Goal: Task Accomplishment & Management: Manage account settings

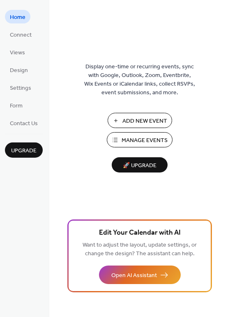
click at [134, 121] on span "Add New Event" at bounding box center [145, 121] width 45 height 9
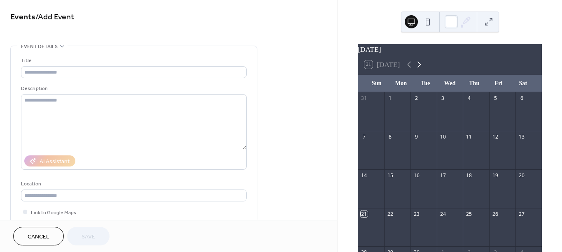
click at [420, 67] on icon at bounding box center [419, 65] width 10 height 10
click at [420, 179] on div "14" at bounding box center [416, 175] width 7 height 7
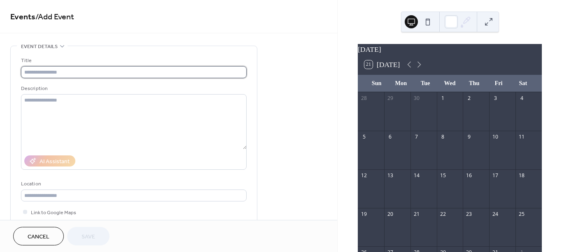
click at [87, 71] on input "text" at bounding box center [133, 72] width 225 height 12
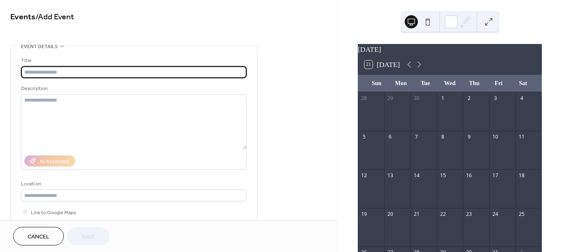
click at [99, 72] on input "text" at bounding box center [133, 72] width 225 height 12
type input "*"
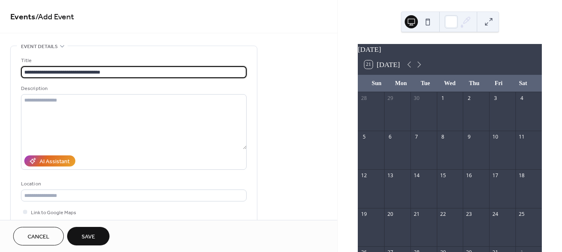
type input "**********"
click at [91, 107] on textarea at bounding box center [133, 121] width 225 height 55
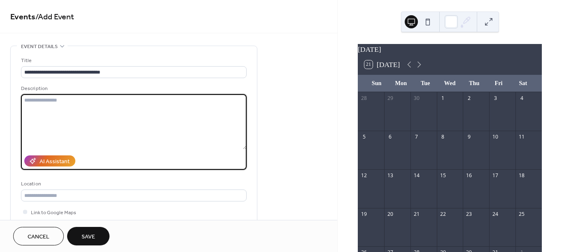
paste textarea "**********"
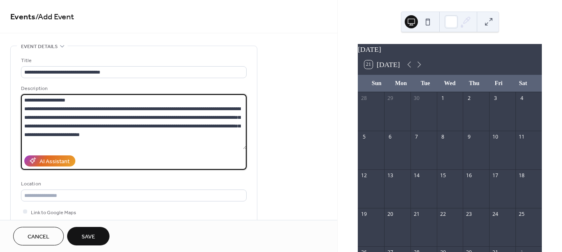
click at [67, 99] on textarea "**********" at bounding box center [133, 121] width 225 height 55
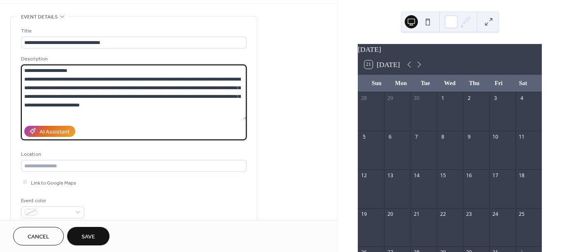
scroll to position [30, 0]
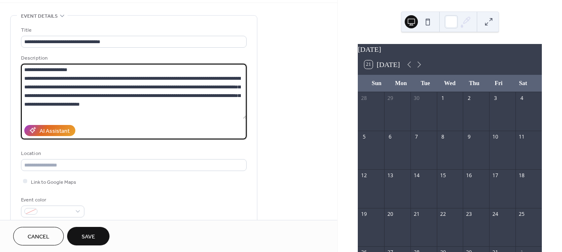
click at [137, 78] on textarea "**********" at bounding box center [133, 91] width 225 height 55
click at [234, 78] on textarea "**********" at bounding box center [133, 91] width 225 height 55
click at [84, 86] on textarea "**********" at bounding box center [133, 91] width 225 height 55
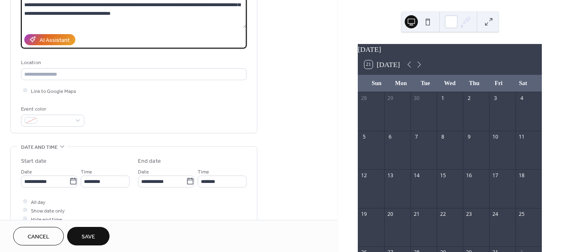
scroll to position [122, 0]
type textarea "**********"
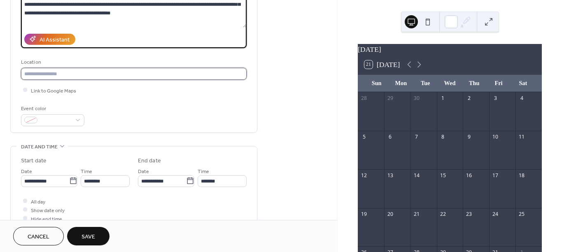
click at [69, 75] on input "text" at bounding box center [133, 74] width 225 height 12
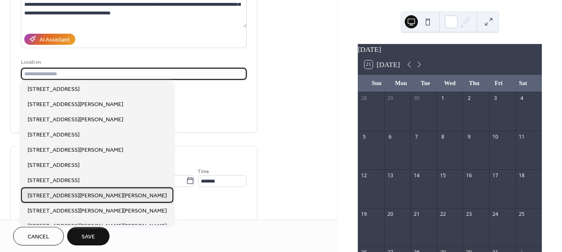
click at [71, 195] on span "45 Van Horne Ave, Dryden, ON P8N 1A8" at bounding box center [97, 196] width 139 height 9
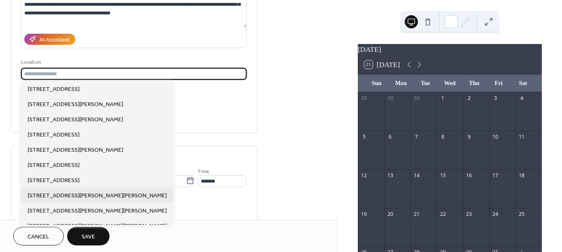
type input "**********"
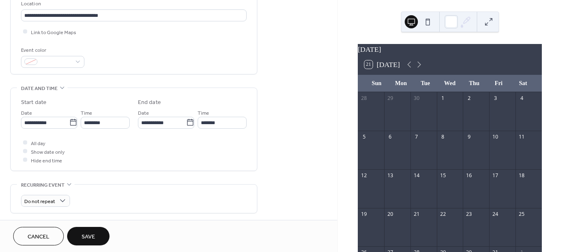
scroll to position [183, 0]
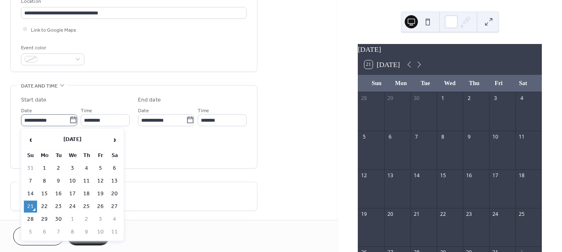
click at [71, 122] on icon at bounding box center [73, 120] width 8 height 8
click at [69, 122] on input "**********" at bounding box center [45, 120] width 48 height 12
click at [116, 140] on span "›" at bounding box center [114, 140] width 12 height 16
click at [58, 188] on td "14" at bounding box center [58, 194] width 13 height 12
type input "**********"
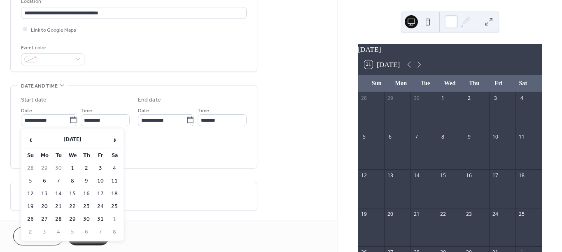
type input "**********"
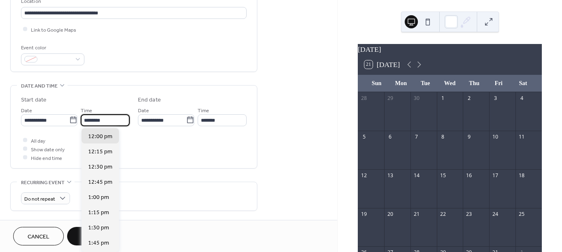
drag, startPoint x: 112, startPoint y: 119, endPoint x: 80, endPoint y: 114, distance: 32.4
click at [80, 114] on div "**********" at bounding box center [75, 116] width 109 height 21
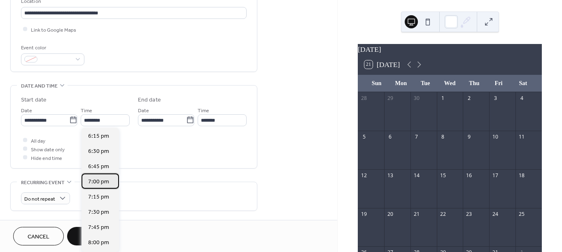
click at [100, 180] on span "7:00 pm" at bounding box center [98, 181] width 21 height 9
type input "*******"
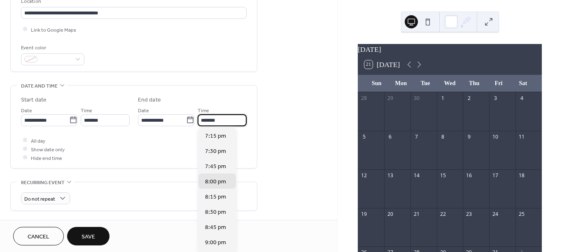
drag, startPoint x: 235, startPoint y: 122, endPoint x: 199, endPoint y: 117, distance: 36.1
click at [199, 117] on input "*******" at bounding box center [221, 120] width 49 height 12
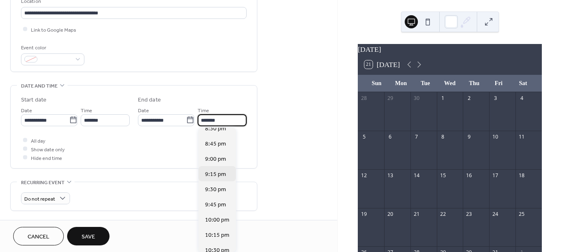
scroll to position [91, 0]
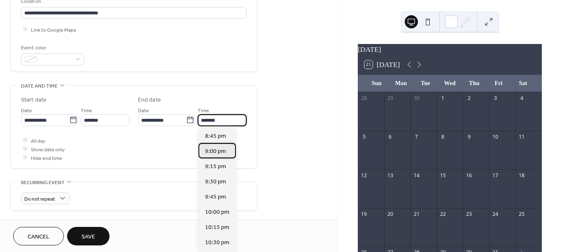
click at [220, 152] on span "9:00 pm" at bounding box center [215, 151] width 21 height 9
type input "*******"
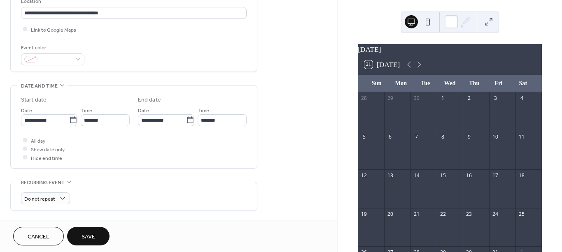
click at [91, 236] on span "Save" at bounding box center [88, 237] width 14 height 9
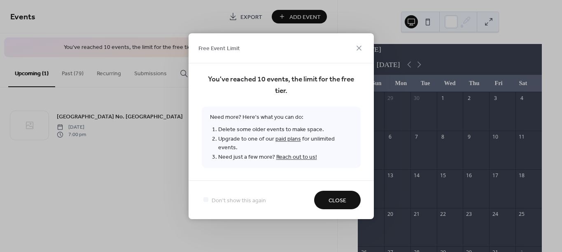
click at [334, 197] on span "Close" at bounding box center [337, 200] width 18 height 9
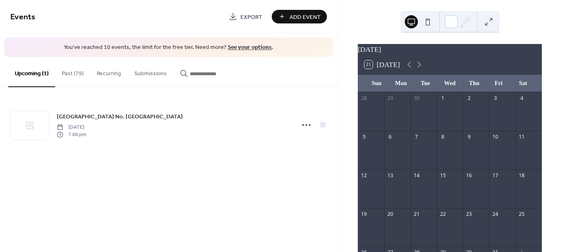
click at [74, 74] on button "Past (79)" at bounding box center [72, 71] width 35 height 29
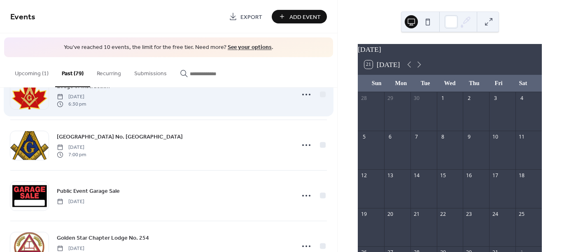
scroll to position [46, 0]
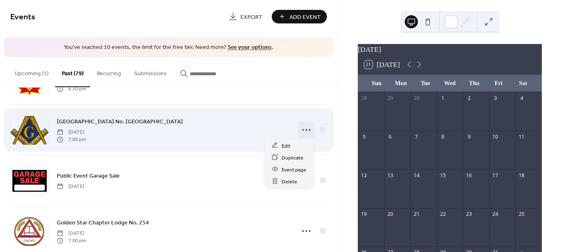
click at [309, 130] on circle at bounding box center [310, 130] width 2 height 2
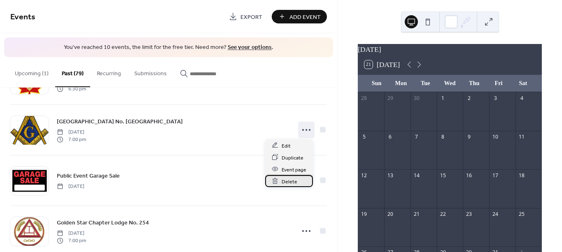
click at [292, 180] on span "Delete" at bounding box center [289, 181] width 16 height 9
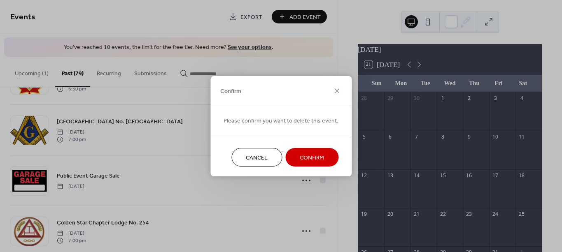
click at [299, 155] on span "Confirm" at bounding box center [311, 157] width 24 height 9
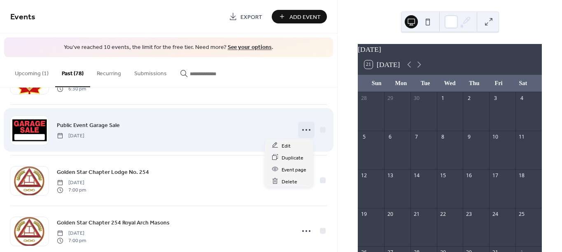
click at [304, 131] on icon at bounding box center [305, 129] width 13 height 13
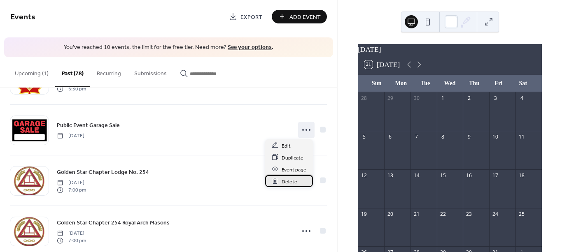
click at [293, 178] on span "Delete" at bounding box center [289, 181] width 16 height 9
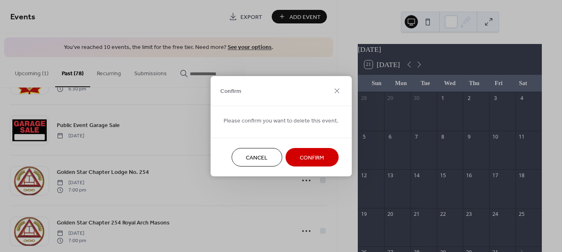
click at [300, 156] on span "Confirm" at bounding box center [311, 157] width 24 height 9
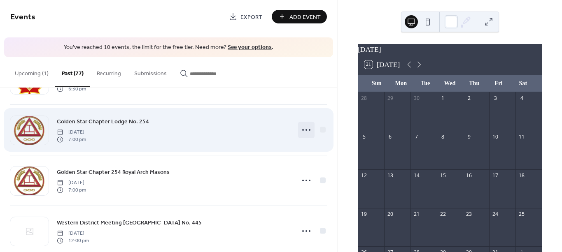
click at [302, 130] on icon at bounding box center [305, 129] width 13 height 13
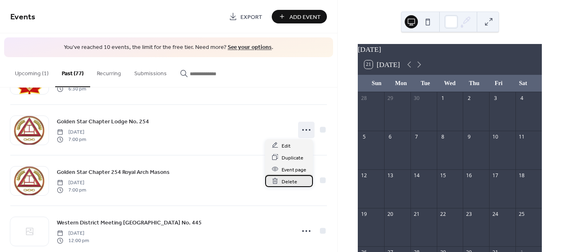
click at [292, 180] on span "Delete" at bounding box center [289, 181] width 16 height 9
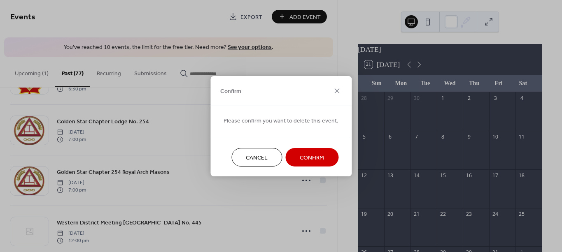
click at [299, 160] on span "Confirm" at bounding box center [311, 157] width 24 height 9
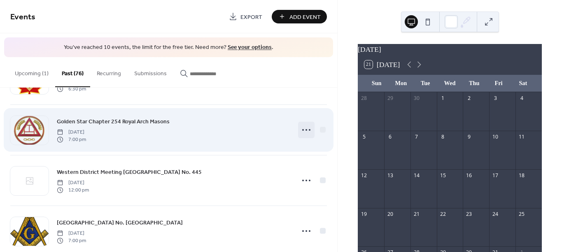
click at [303, 132] on icon at bounding box center [305, 129] width 13 height 13
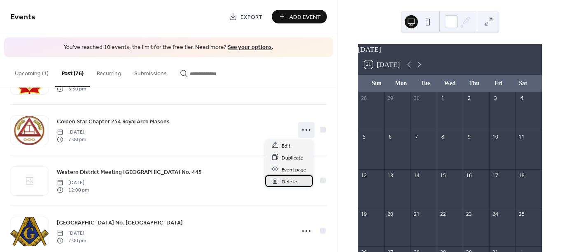
click at [300, 179] on div "Delete" at bounding box center [289, 181] width 48 height 12
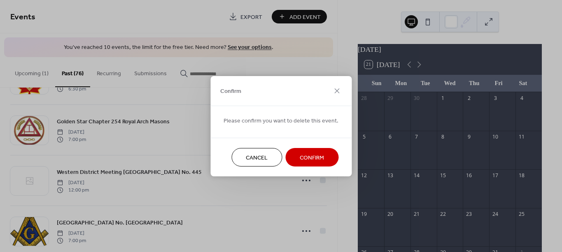
click at [310, 155] on span "Confirm" at bounding box center [311, 157] width 24 height 9
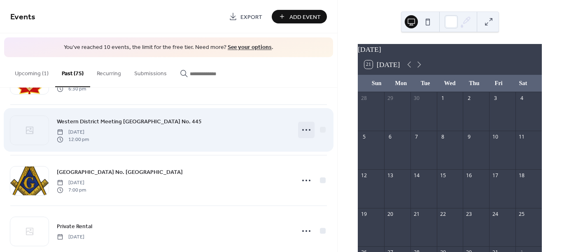
click at [308, 132] on icon at bounding box center [305, 129] width 13 height 13
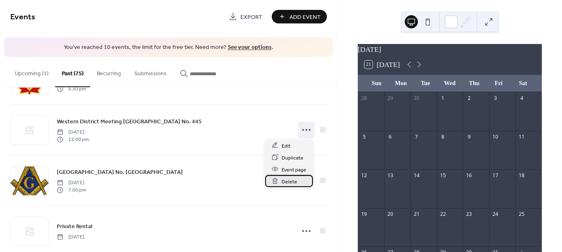
click at [295, 178] on span "Delete" at bounding box center [289, 181] width 16 height 9
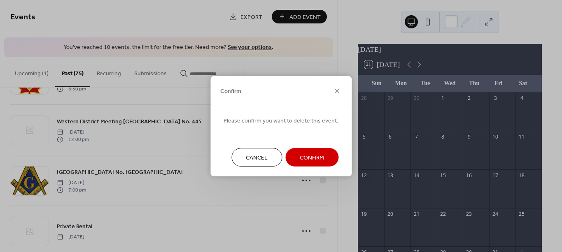
click at [299, 160] on span "Confirm" at bounding box center [311, 157] width 24 height 9
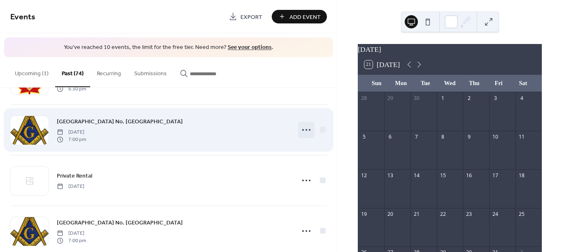
click at [302, 134] on icon at bounding box center [305, 129] width 13 height 13
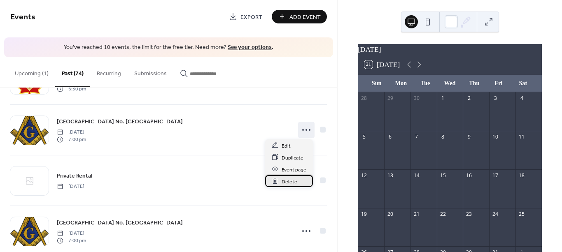
click at [296, 180] on span "Delete" at bounding box center [289, 181] width 16 height 9
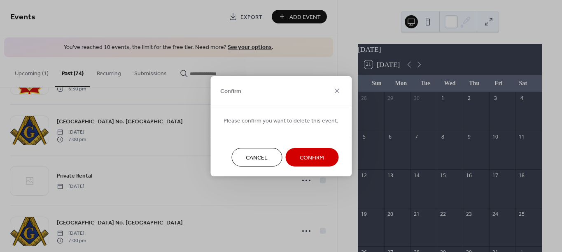
click at [302, 159] on span "Confirm" at bounding box center [311, 157] width 24 height 9
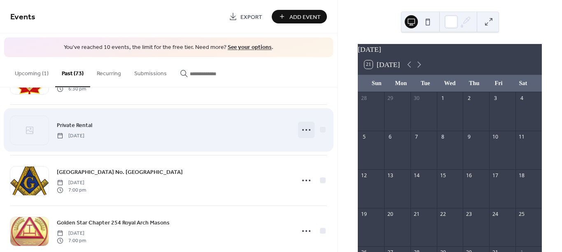
click at [306, 130] on icon at bounding box center [305, 129] width 13 height 13
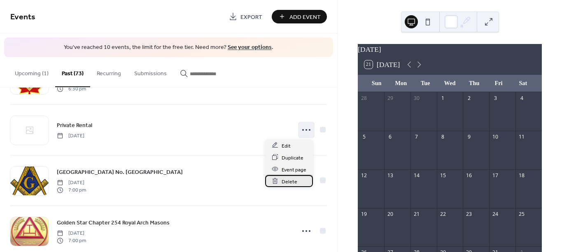
click at [293, 179] on span "Delete" at bounding box center [289, 181] width 16 height 9
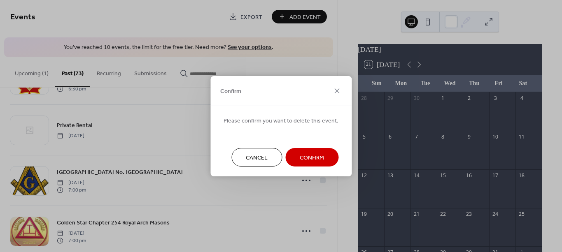
click at [296, 160] on button "Confirm" at bounding box center [311, 157] width 53 height 19
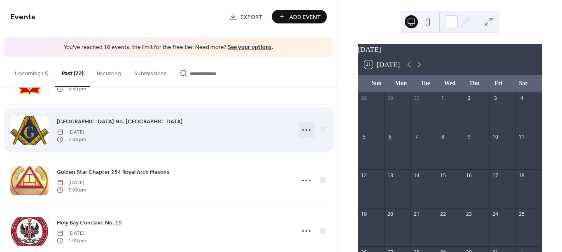
click at [299, 135] on icon at bounding box center [305, 129] width 13 height 13
click at [224, 136] on div "Golden Star Lodge No. 484 Craft Lodge Wednesday, April 16, 2025 7:00 pm" at bounding box center [173, 130] width 233 height 26
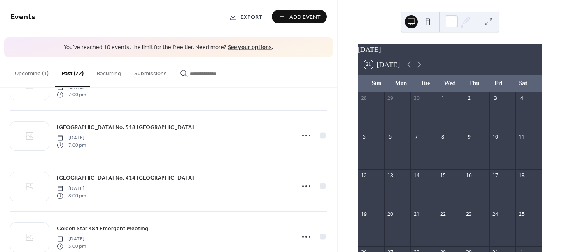
scroll to position [2138, 0]
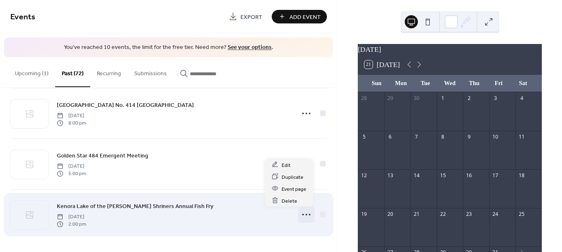
click at [305, 216] on icon at bounding box center [305, 214] width 13 height 13
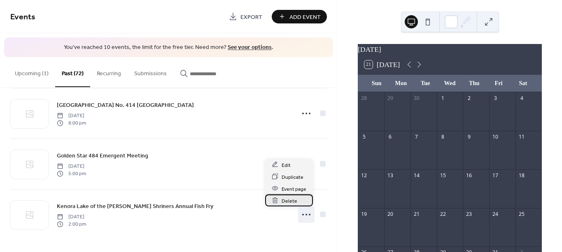
click at [293, 204] on span "Delete" at bounding box center [289, 201] width 16 height 9
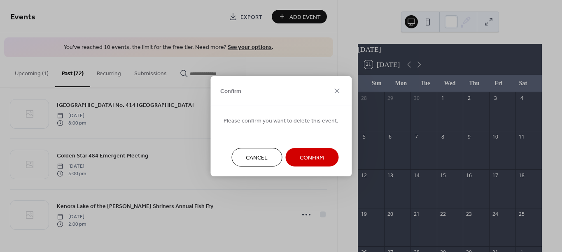
click at [309, 162] on span "Confirm" at bounding box center [311, 157] width 24 height 9
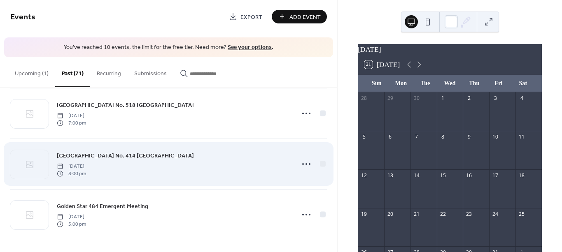
scroll to position [2087, 0]
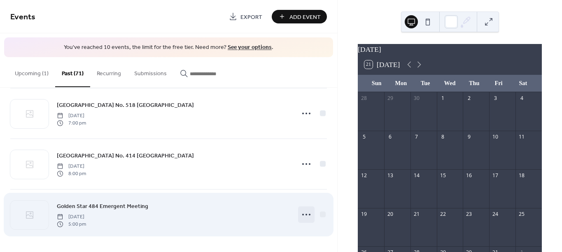
click at [305, 212] on icon at bounding box center [305, 214] width 13 height 13
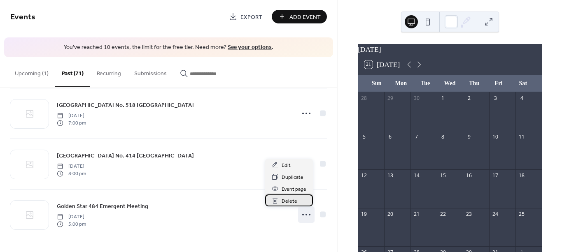
click at [300, 198] on div "Delete" at bounding box center [289, 201] width 48 height 12
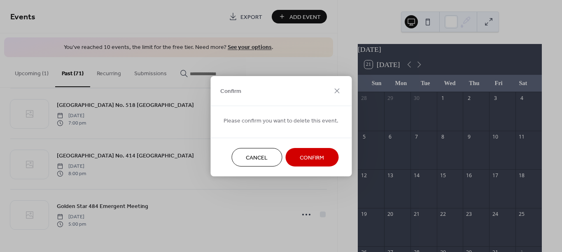
click at [312, 162] on span "Confirm" at bounding box center [311, 157] width 24 height 9
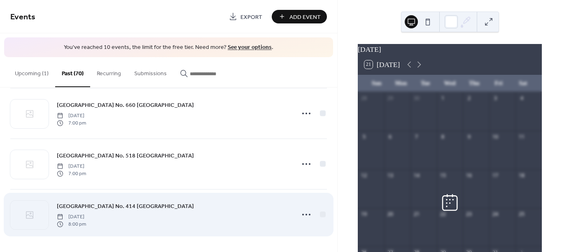
scroll to position [2037, 0]
click at [305, 214] on circle at bounding box center [306, 215] width 2 height 2
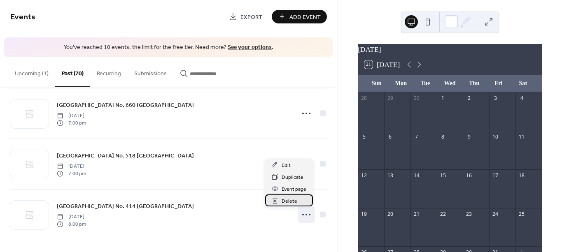
click at [292, 200] on span "Delete" at bounding box center [289, 201] width 16 height 9
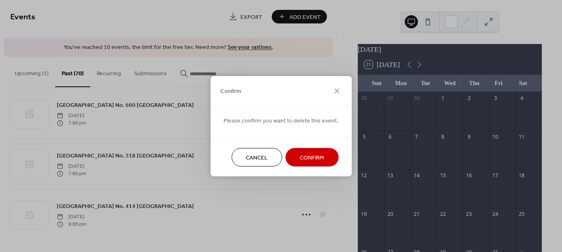
click at [308, 162] on span "Confirm" at bounding box center [311, 157] width 24 height 9
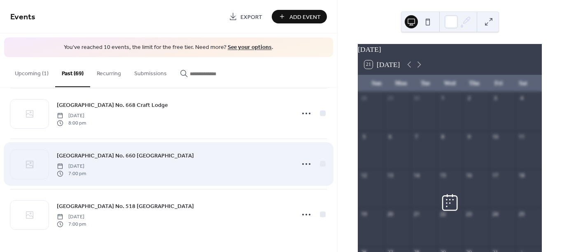
scroll to position [1986, 0]
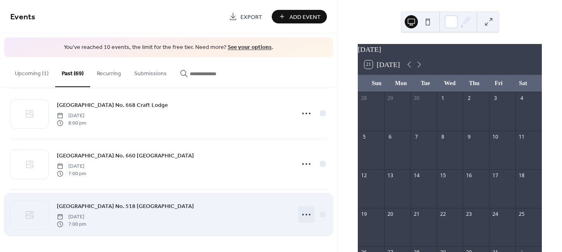
click at [304, 213] on icon at bounding box center [305, 214] width 13 height 13
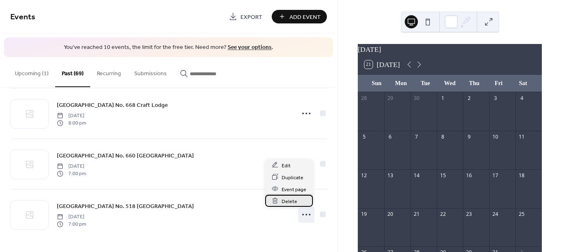
click at [293, 199] on span "Delete" at bounding box center [289, 201] width 16 height 9
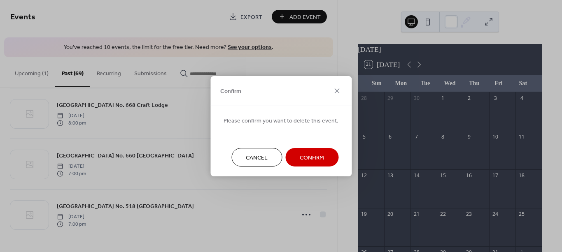
click at [307, 162] on span "Confirm" at bounding box center [311, 157] width 24 height 9
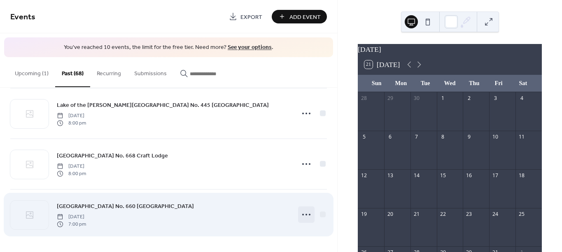
scroll to position [1935, 0]
click at [305, 214] on icon at bounding box center [305, 214] width 13 height 13
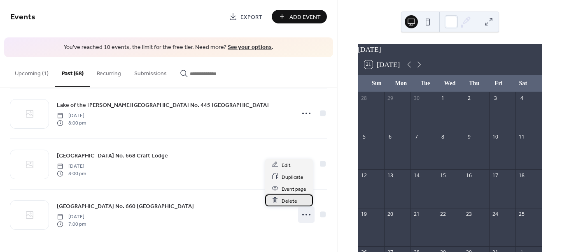
click at [291, 199] on span "Delete" at bounding box center [289, 201] width 16 height 9
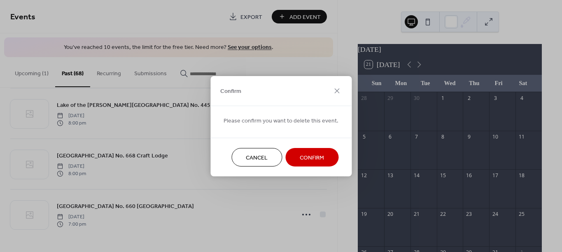
click at [310, 159] on span "Confirm" at bounding box center [311, 157] width 24 height 9
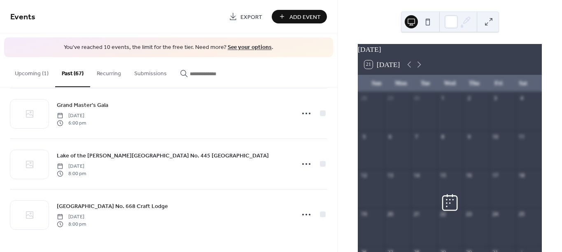
scroll to position [1885, 0]
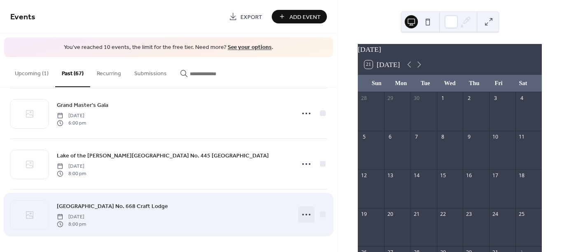
click at [309, 214] on circle at bounding box center [310, 215] width 2 height 2
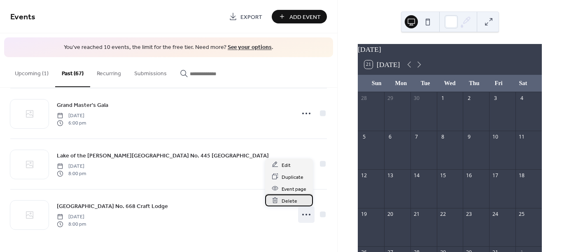
click at [288, 200] on span "Delete" at bounding box center [289, 201] width 16 height 9
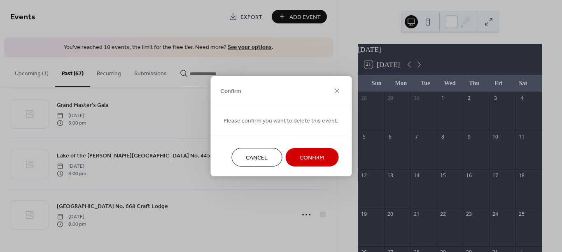
click at [320, 153] on span "Confirm" at bounding box center [311, 157] width 24 height 9
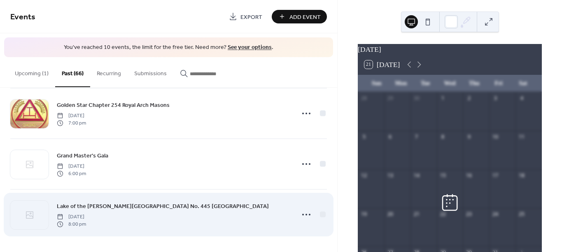
scroll to position [1834, 0]
click at [306, 215] on icon at bounding box center [305, 214] width 13 height 13
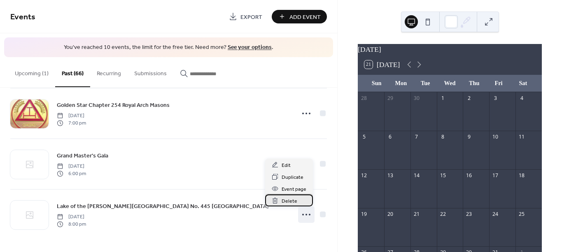
click at [288, 198] on span "Delete" at bounding box center [289, 201] width 16 height 9
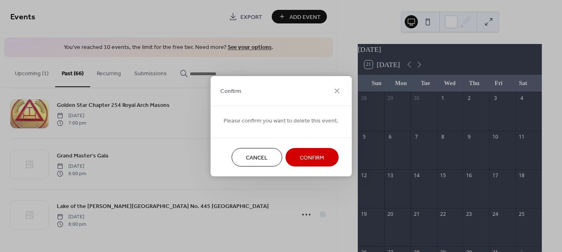
click at [306, 158] on span "Confirm" at bounding box center [311, 157] width 24 height 9
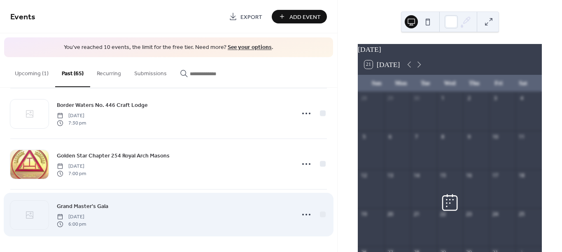
scroll to position [1783, 0]
click at [309, 214] on circle at bounding box center [310, 215] width 2 height 2
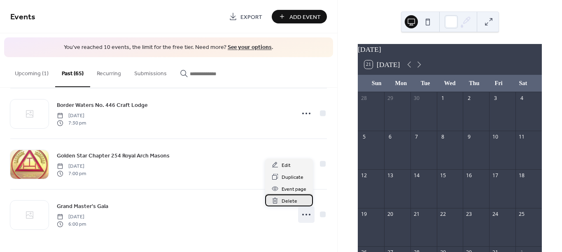
click at [285, 202] on span "Delete" at bounding box center [289, 201] width 16 height 9
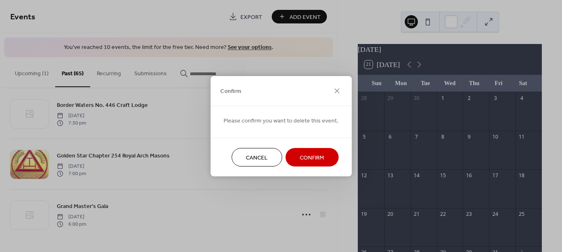
click at [306, 161] on span "Confirm" at bounding box center [311, 157] width 24 height 9
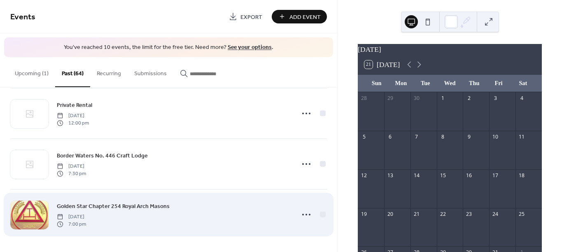
scroll to position [1733, 0]
click at [302, 213] on icon at bounding box center [305, 214] width 13 height 13
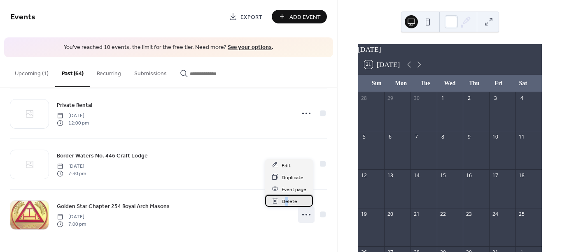
click at [286, 200] on span "Delete" at bounding box center [289, 201] width 16 height 9
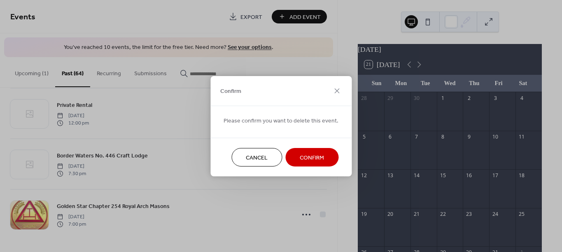
click at [311, 155] on span "Confirm" at bounding box center [311, 157] width 24 height 9
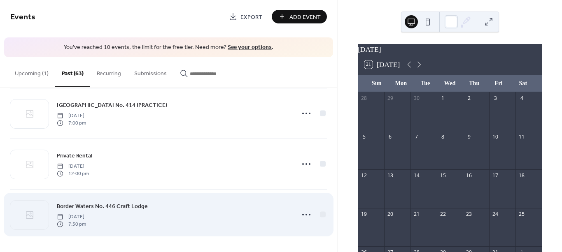
scroll to position [1682, 0]
click at [305, 214] on icon at bounding box center [305, 214] width 13 height 13
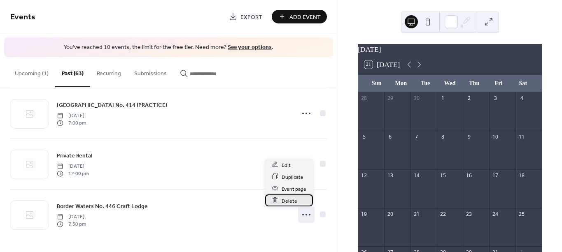
click at [289, 202] on span "Delete" at bounding box center [289, 201] width 16 height 9
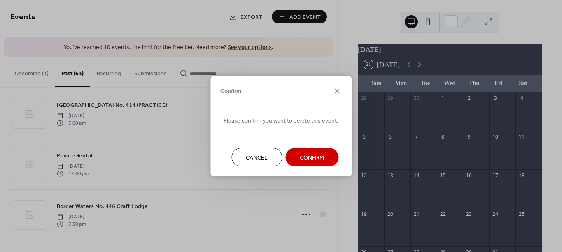
click at [310, 157] on span "Confirm" at bounding box center [311, 157] width 24 height 9
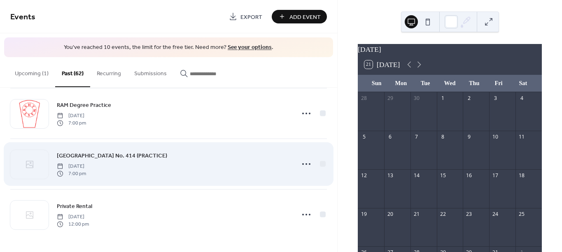
scroll to position [1631, 0]
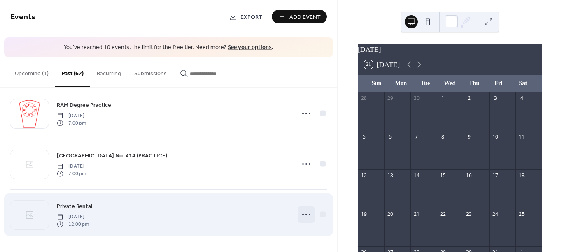
click at [302, 214] on circle at bounding box center [303, 215] width 2 height 2
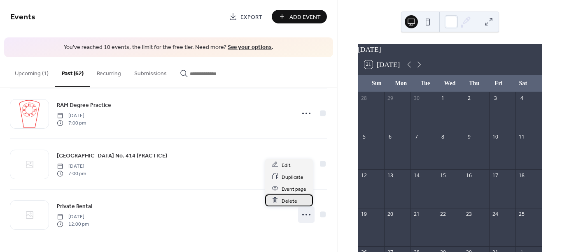
click at [296, 200] on span "Delete" at bounding box center [289, 201] width 16 height 9
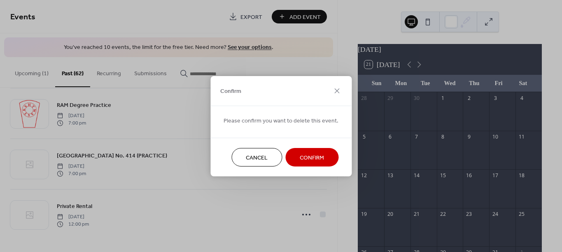
click at [308, 155] on span "Confirm" at bounding box center [311, 157] width 24 height 9
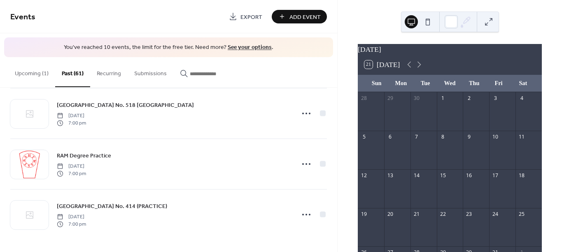
scroll to position [1581, 0]
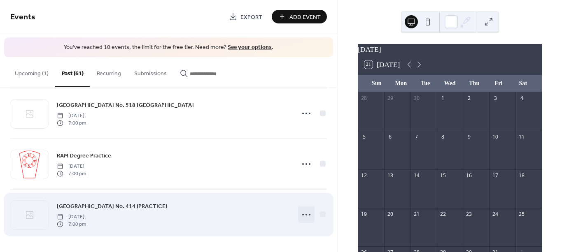
click at [306, 217] on icon at bounding box center [305, 214] width 13 height 13
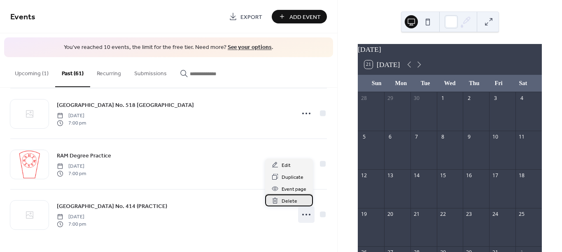
click at [295, 202] on span "Delete" at bounding box center [289, 201] width 16 height 9
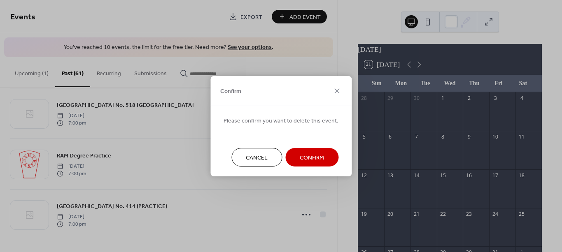
click at [307, 159] on span "Confirm" at bounding box center [311, 157] width 24 height 9
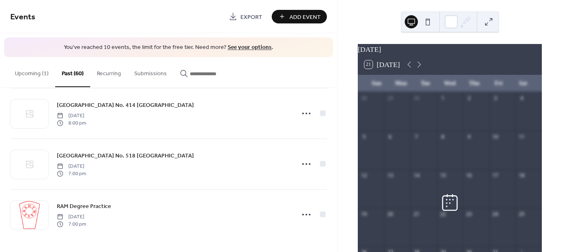
scroll to position [1530, 0]
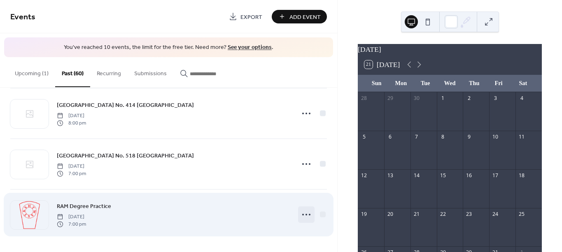
click at [304, 218] on icon at bounding box center [305, 214] width 13 height 13
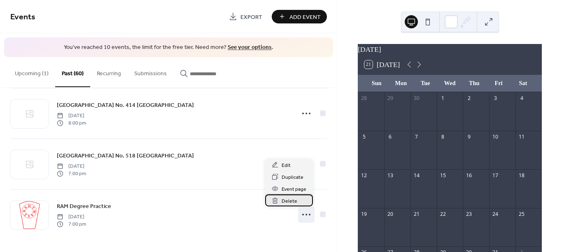
click at [296, 203] on div "Delete" at bounding box center [289, 201] width 48 height 12
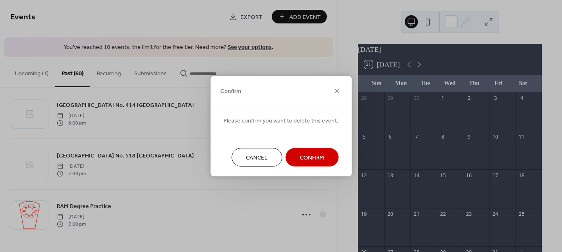
click at [311, 158] on span "Confirm" at bounding box center [311, 157] width 24 height 9
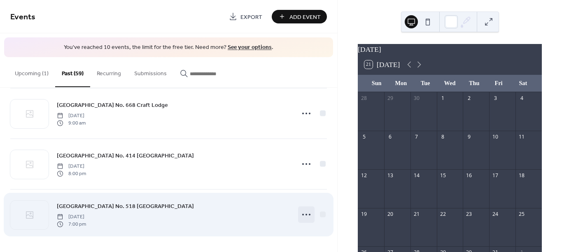
scroll to position [1480, 0]
click at [302, 213] on icon at bounding box center [305, 214] width 13 height 13
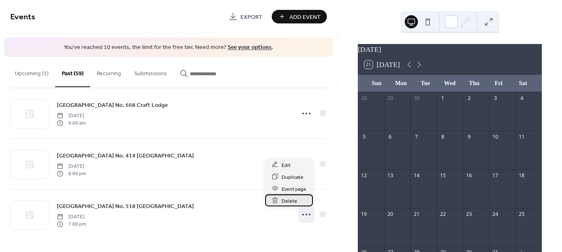
click at [298, 198] on div "Delete" at bounding box center [289, 201] width 48 height 12
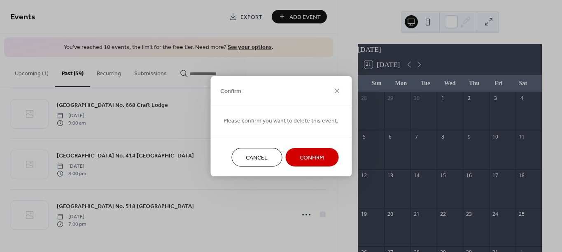
click at [313, 164] on button "Confirm" at bounding box center [311, 157] width 53 height 19
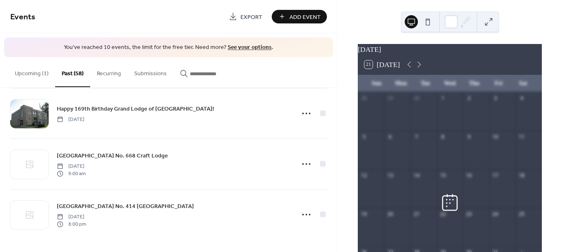
scroll to position [1429, 0]
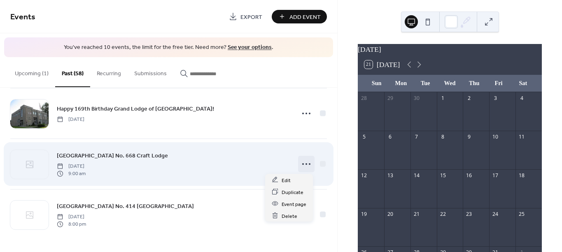
click at [305, 166] on icon at bounding box center [305, 164] width 13 height 13
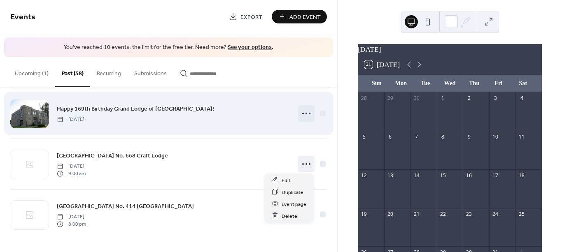
click at [304, 111] on icon at bounding box center [305, 113] width 13 height 13
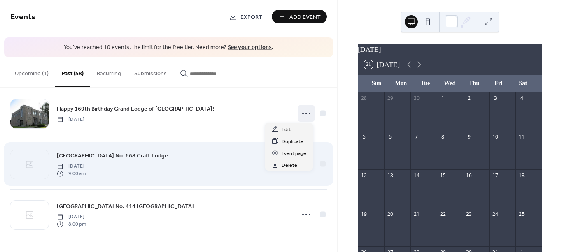
click at [229, 174] on div "Atikokan Lodge No. 668 Craft Lodge Saturday, November 9, 2024 9:00 am" at bounding box center [173, 164] width 233 height 26
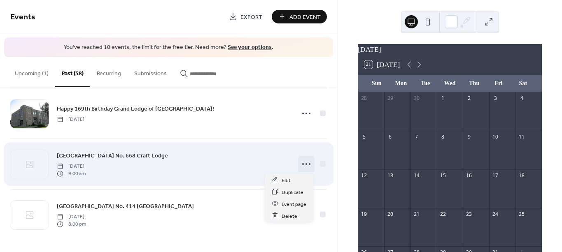
click at [299, 164] on icon at bounding box center [305, 164] width 13 height 13
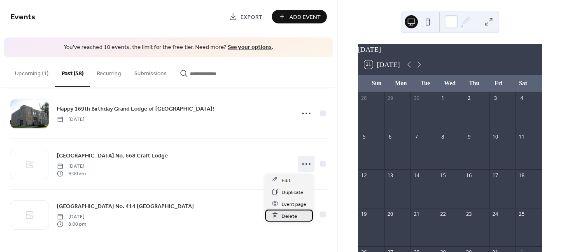
click at [286, 214] on span "Delete" at bounding box center [289, 216] width 16 height 9
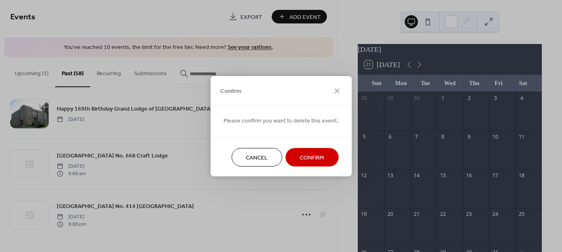
click at [302, 158] on span "Confirm" at bounding box center [311, 157] width 24 height 9
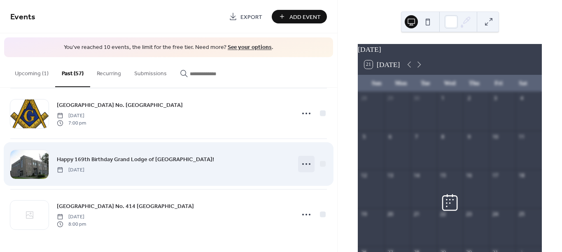
scroll to position [1378, 0]
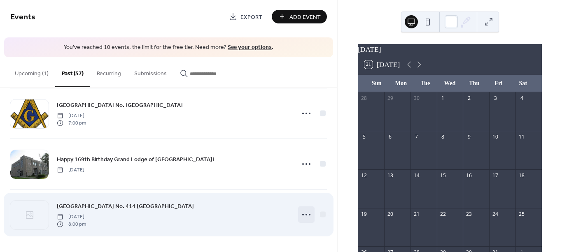
click at [305, 214] on circle at bounding box center [306, 215] width 2 height 2
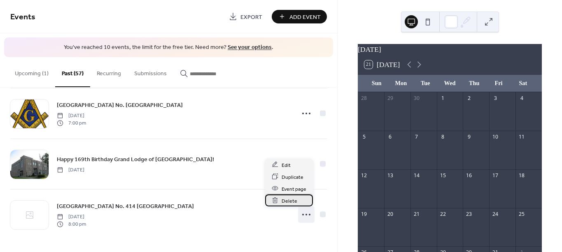
click at [291, 201] on span "Delete" at bounding box center [289, 201] width 16 height 9
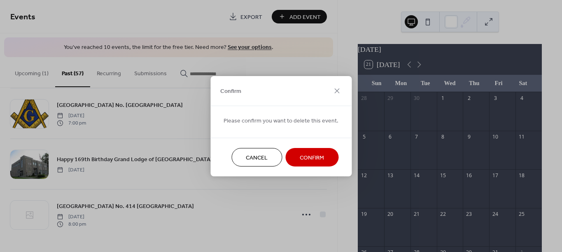
click at [309, 160] on span "Confirm" at bounding box center [311, 157] width 24 height 9
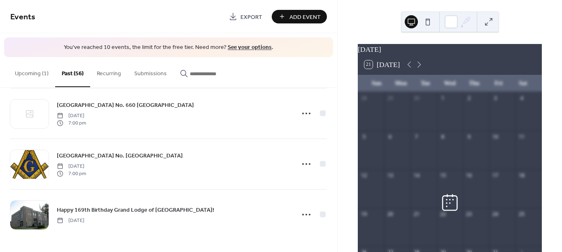
scroll to position [1327, 0]
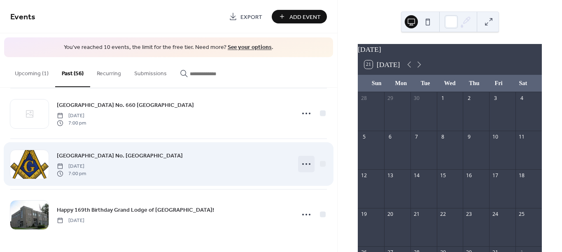
click at [306, 164] on icon at bounding box center [305, 164] width 13 height 13
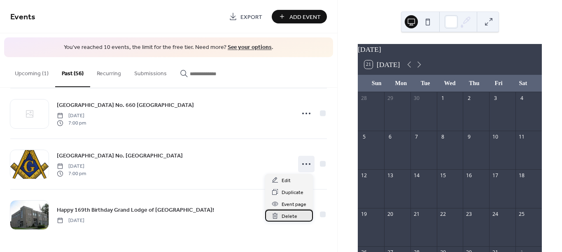
click at [292, 213] on span "Delete" at bounding box center [289, 216] width 16 height 9
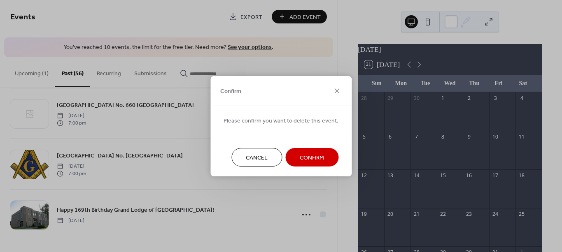
click at [310, 155] on span "Confirm" at bounding box center [311, 157] width 24 height 9
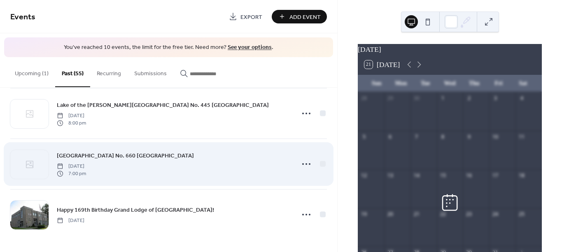
scroll to position [1277, 0]
click at [301, 164] on icon at bounding box center [305, 164] width 13 height 13
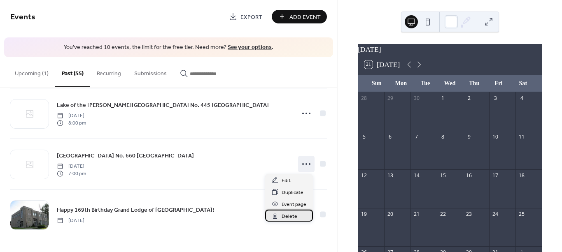
click at [293, 213] on span "Delete" at bounding box center [289, 216] width 16 height 9
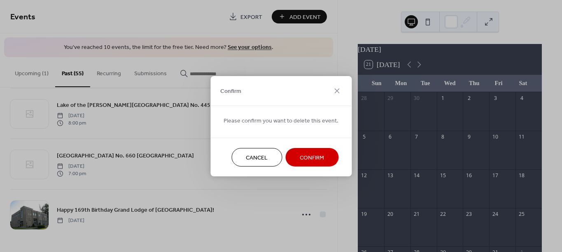
click at [308, 153] on span "Confirm" at bounding box center [311, 157] width 24 height 9
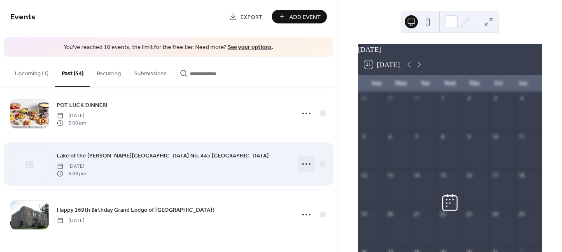
scroll to position [1227, 0]
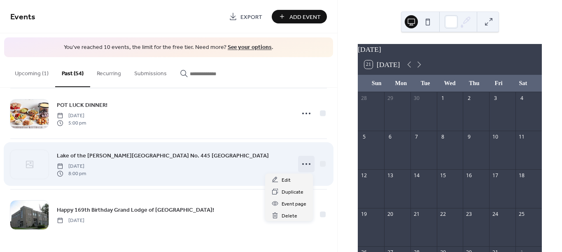
click at [304, 165] on icon at bounding box center [305, 164] width 13 height 13
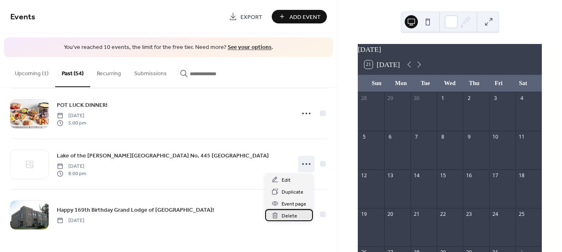
click at [292, 215] on span "Delete" at bounding box center [289, 216] width 16 height 9
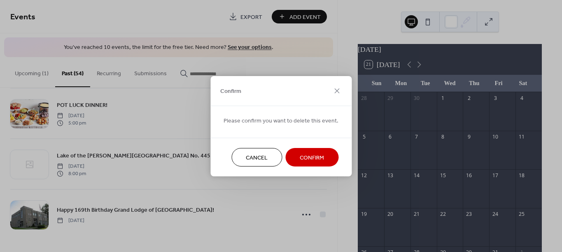
click at [306, 158] on span "Confirm" at bounding box center [311, 157] width 24 height 9
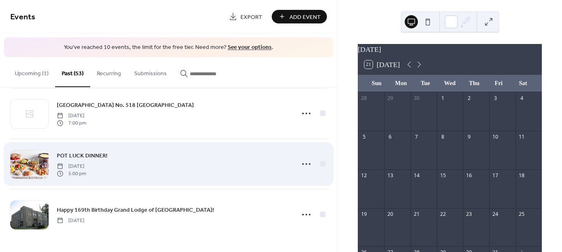
scroll to position [1176, 0]
click at [305, 165] on icon at bounding box center [305, 164] width 13 height 13
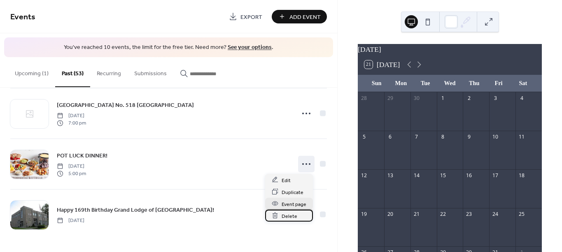
click at [292, 213] on span "Delete" at bounding box center [289, 216] width 16 height 9
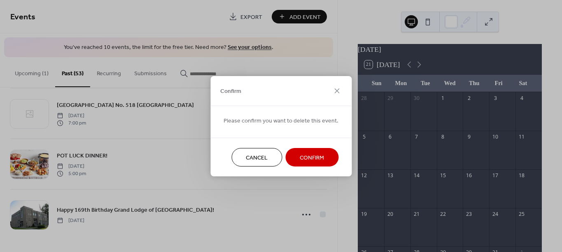
click at [306, 159] on span "Confirm" at bounding box center [311, 157] width 24 height 9
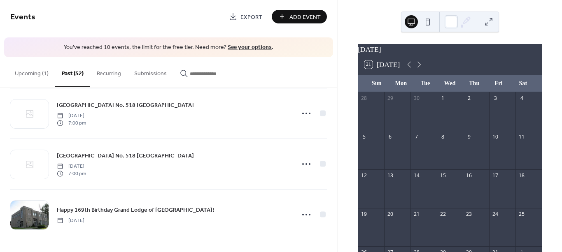
scroll to position [1125, 0]
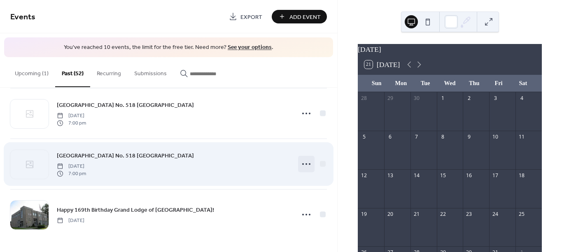
click at [306, 163] on icon at bounding box center [305, 164] width 13 height 13
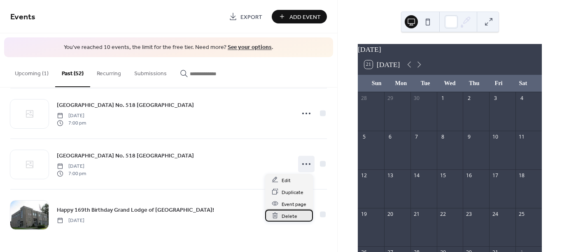
click at [288, 217] on span "Delete" at bounding box center [289, 216] width 16 height 9
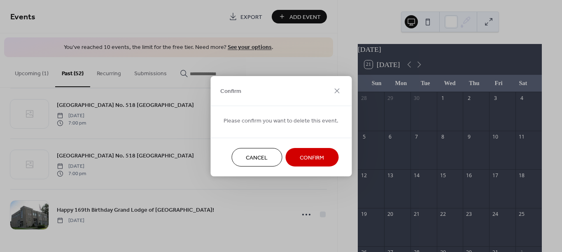
click at [306, 162] on span "Confirm" at bounding box center [311, 157] width 24 height 9
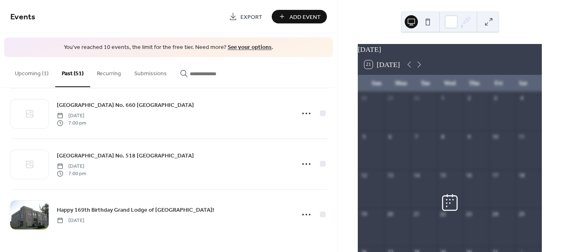
scroll to position [1074, 0]
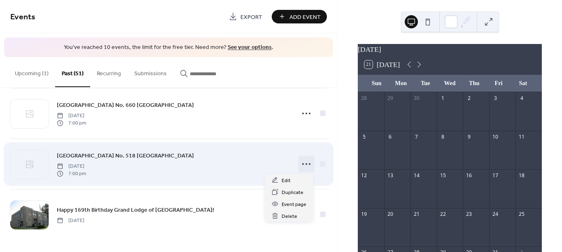
click at [305, 164] on icon at bounding box center [305, 164] width 13 height 13
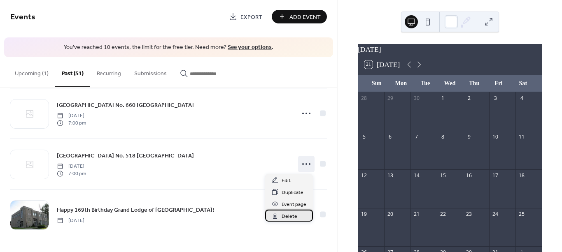
click at [295, 213] on span "Delete" at bounding box center [289, 216] width 16 height 9
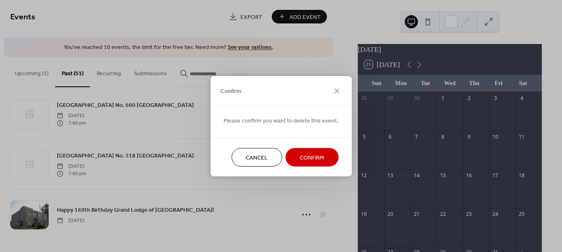
click at [311, 153] on span "Confirm" at bounding box center [311, 157] width 24 height 9
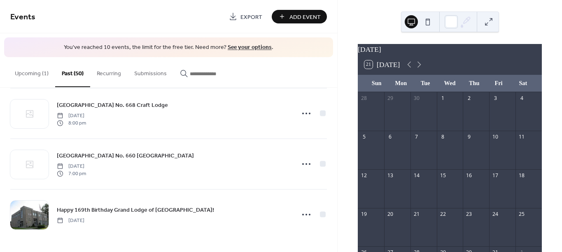
scroll to position [1023, 0]
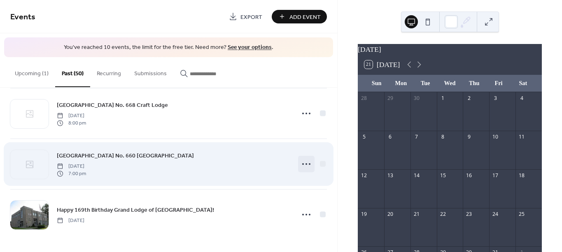
click at [310, 165] on icon at bounding box center [305, 164] width 13 height 13
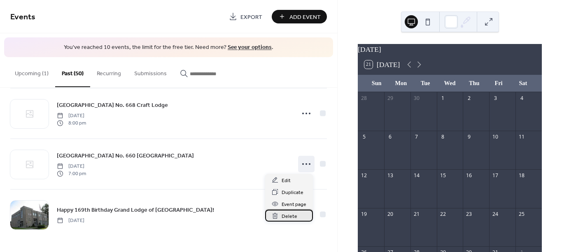
click at [297, 212] on div "Delete" at bounding box center [289, 216] width 48 height 12
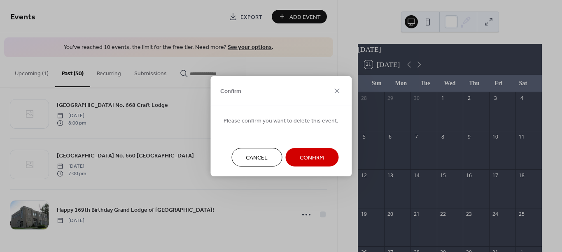
click at [308, 162] on span "Confirm" at bounding box center [311, 157] width 24 height 9
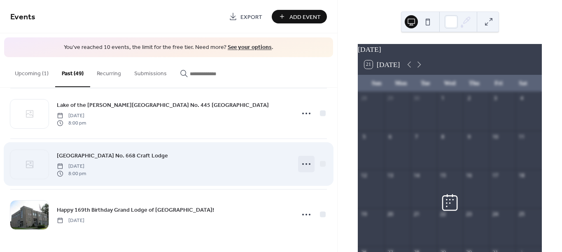
scroll to position [973, 0]
click at [305, 161] on icon at bounding box center [305, 164] width 13 height 13
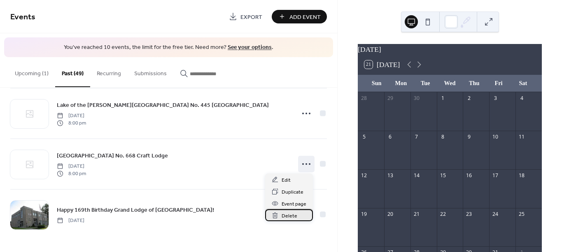
click at [294, 212] on span "Delete" at bounding box center [289, 216] width 16 height 9
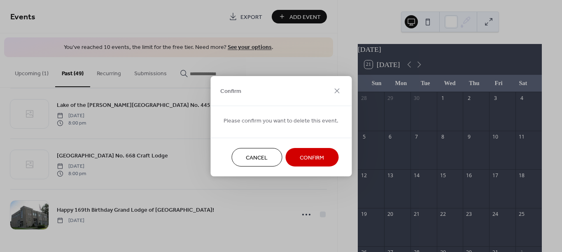
click at [309, 157] on span "Confirm" at bounding box center [311, 157] width 24 height 9
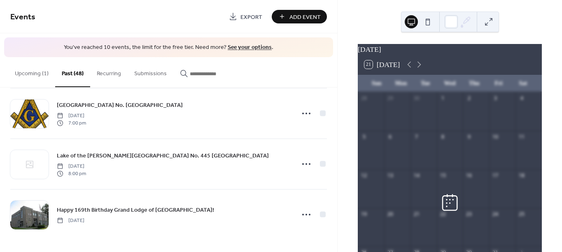
scroll to position [923, 0]
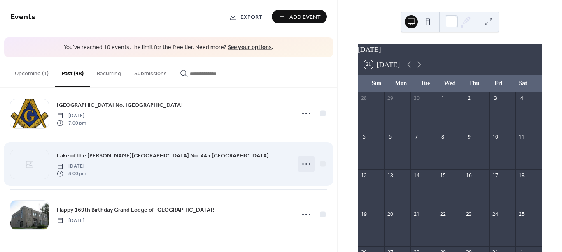
click at [311, 160] on div at bounding box center [306, 164] width 16 height 16
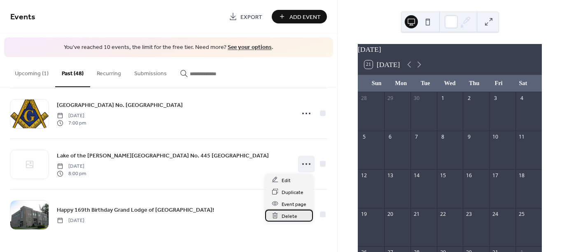
click at [291, 216] on span "Delete" at bounding box center [289, 216] width 16 height 9
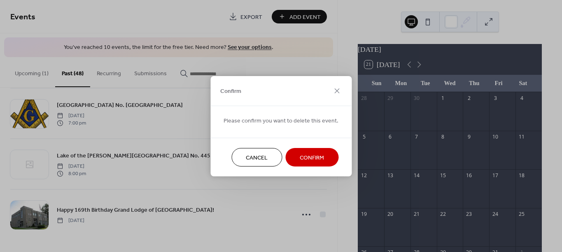
click at [309, 160] on span "Confirm" at bounding box center [311, 157] width 24 height 9
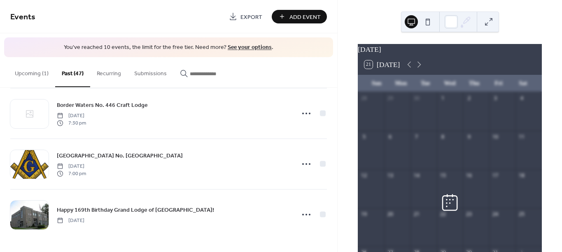
scroll to position [872, 0]
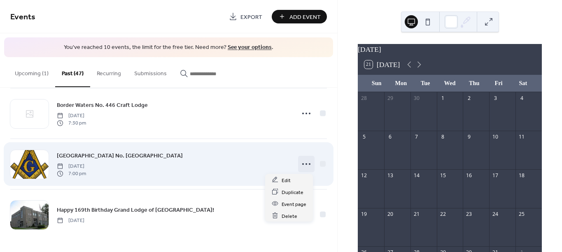
click at [306, 164] on icon at bounding box center [305, 164] width 13 height 13
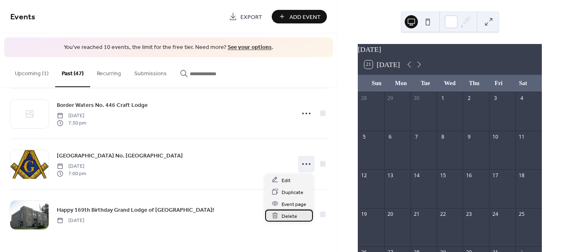
click at [297, 214] on div "Delete" at bounding box center [289, 216] width 48 height 12
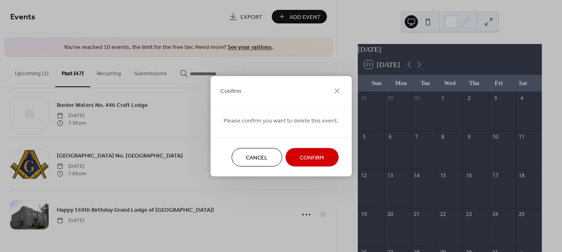
click at [311, 159] on span "Confirm" at bounding box center [311, 157] width 24 height 9
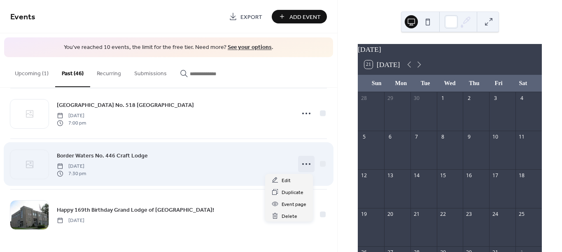
click at [306, 164] on icon at bounding box center [305, 164] width 13 height 13
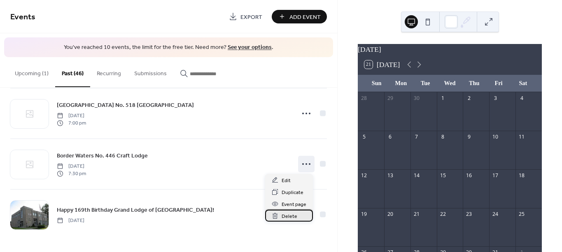
click at [289, 211] on div "Delete" at bounding box center [289, 216] width 48 height 12
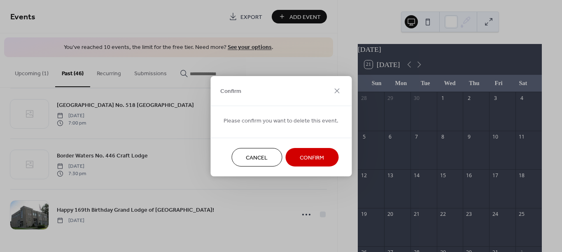
click at [306, 155] on span "Confirm" at bounding box center [311, 157] width 24 height 9
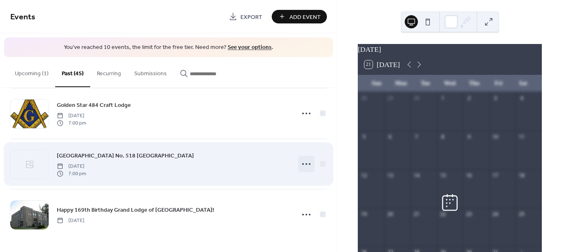
scroll to position [770, 0]
click at [302, 168] on icon at bounding box center [305, 164] width 13 height 13
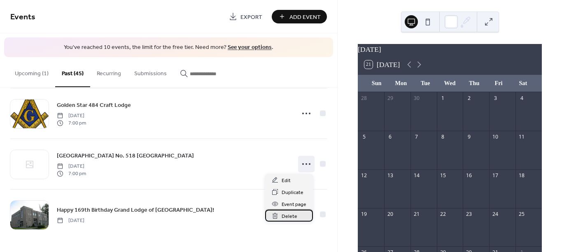
click at [290, 214] on span "Delete" at bounding box center [289, 216] width 16 height 9
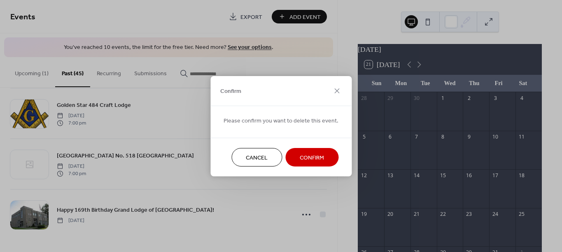
click at [306, 158] on span "Confirm" at bounding box center [311, 157] width 24 height 9
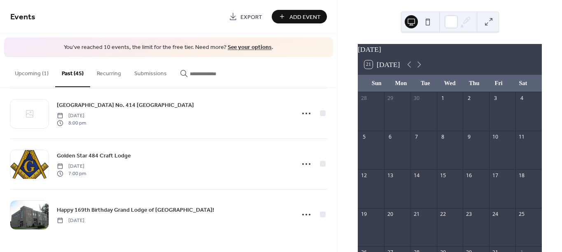
scroll to position [720, 0]
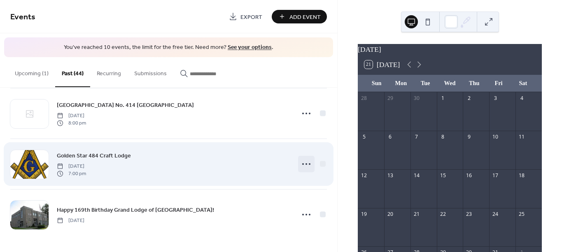
click at [306, 165] on icon at bounding box center [305, 164] width 13 height 13
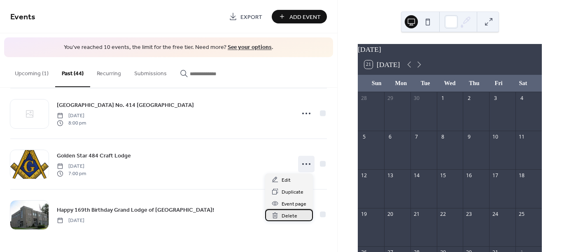
click at [295, 213] on span "Delete" at bounding box center [289, 216] width 16 height 9
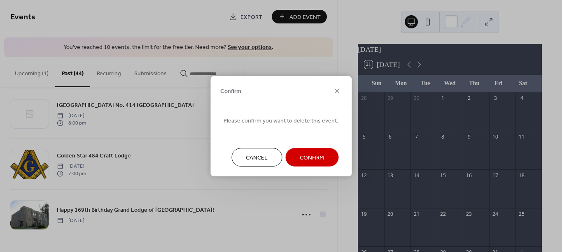
click at [311, 154] on span "Confirm" at bounding box center [311, 157] width 24 height 9
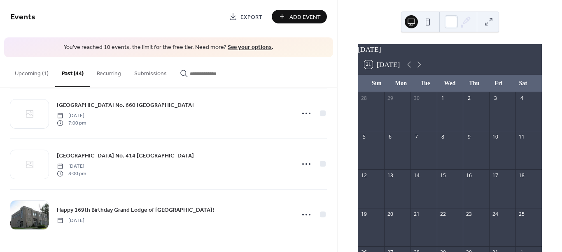
scroll to position [669, 0]
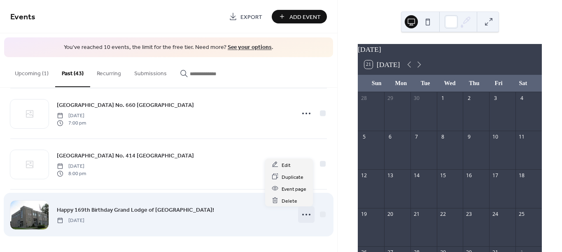
click at [308, 213] on icon at bounding box center [305, 214] width 13 height 13
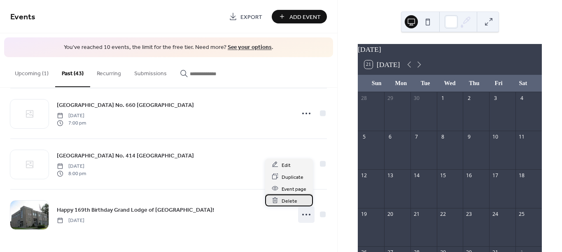
click at [294, 200] on span "Delete" at bounding box center [289, 201] width 16 height 9
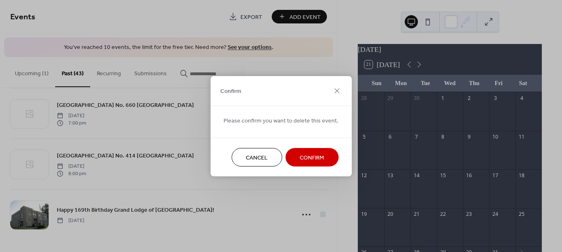
click at [306, 154] on span "Confirm" at bounding box center [311, 157] width 24 height 9
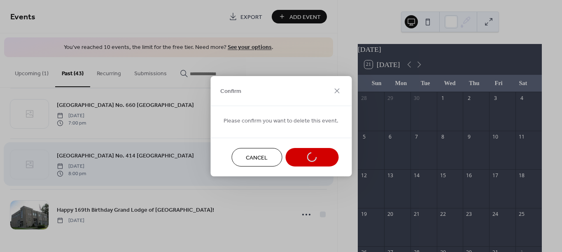
scroll to position [619, 0]
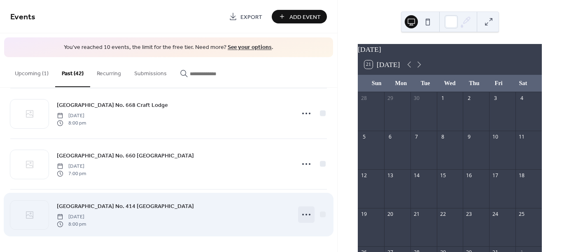
click at [307, 217] on icon at bounding box center [305, 214] width 13 height 13
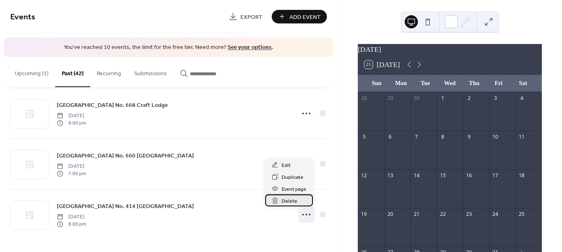
click at [295, 201] on span "Delete" at bounding box center [289, 201] width 16 height 9
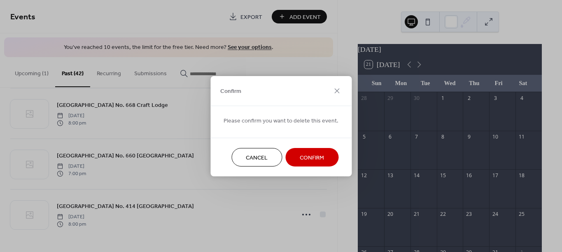
click at [311, 151] on button "Confirm" at bounding box center [311, 157] width 53 height 19
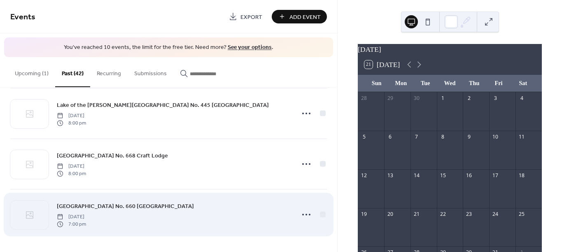
scroll to position [568, 0]
click at [305, 214] on circle at bounding box center [306, 215] width 2 height 2
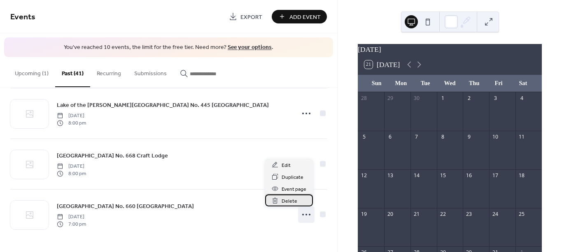
click at [296, 202] on div "Delete" at bounding box center [289, 201] width 48 height 12
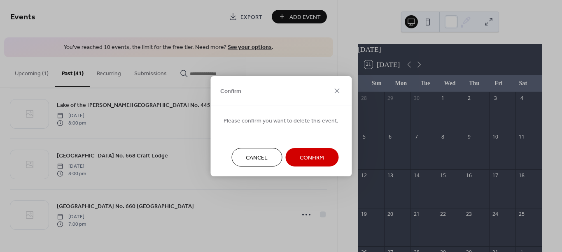
click at [310, 154] on span "Confirm" at bounding box center [311, 157] width 24 height 9
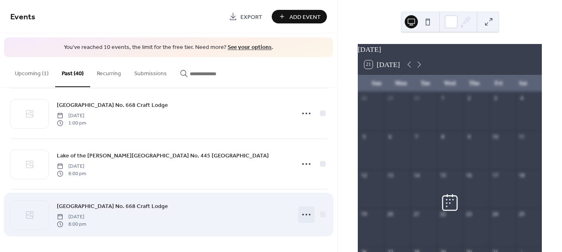
scroll to position [517, 0]
click at [309, 215] on circle at bounding box center [310, 215] width 2 height 2
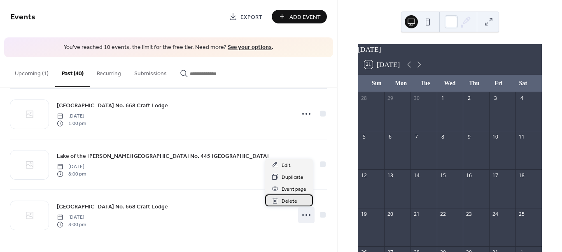
click at [296, 199] on span "Delete" at bounding box center [289, 201] width 16 height 9
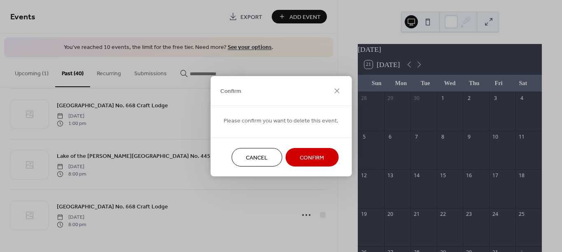
click at [316, 161] on span "Confirm" at bounding box center [311, 157] width 24 height 9
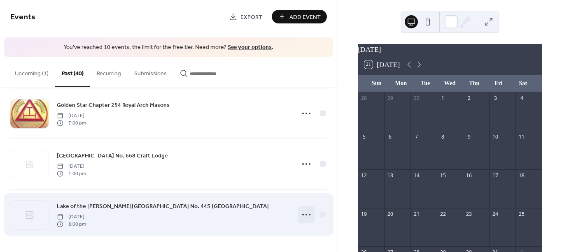
scroll to position [467, 0]
click at [308, 213] on icon at bounding box center [305, 214] width 13 height 13
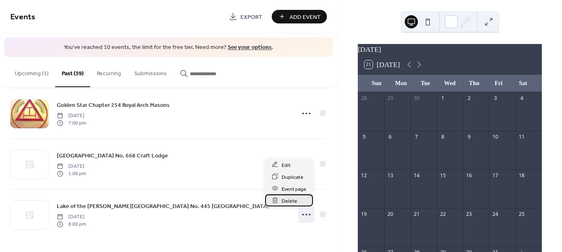
click at [300, 198] on div "Delete" at bounding box center [289, 201] width 48 height 12
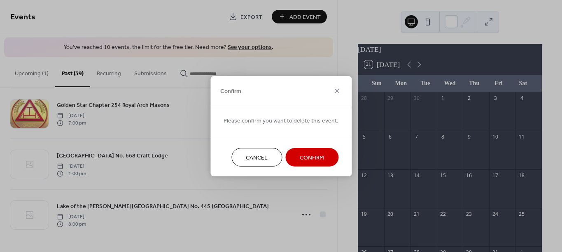
click at [313, 155] on span "Confirm" at bounding box center [311, 157] width 24 height 9
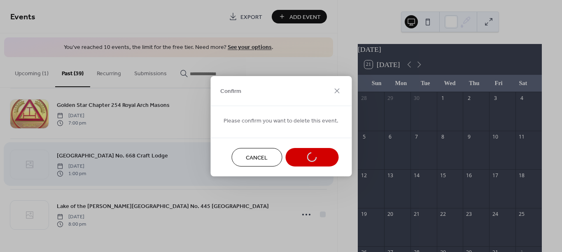
scroll to position [416, 0]
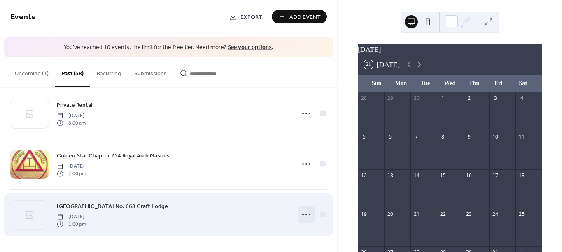
click at [308, 212] on icon at bounding box center [305, 214] width 13 height 13
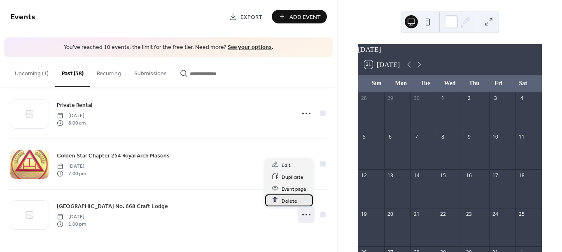
click at [293, 197] on span "Delete" at bounding box center [289, 201] width 16 height 9
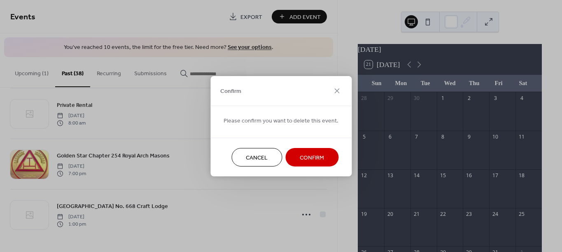
click at [311, 149] on button "Confirm" at bounding box center [311, 157] width 53 height 19
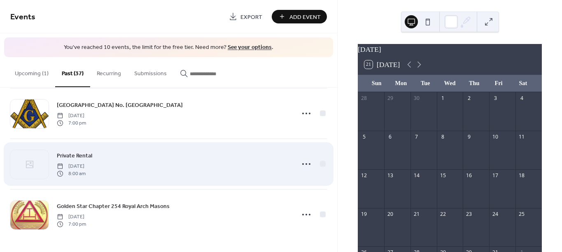
scroll to position [365, 0]
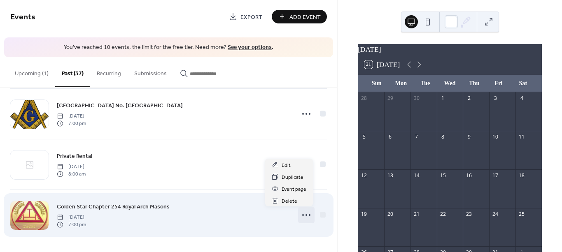
click at [306, 213] on icon at bounding box center [305, 215] width 13 height 13
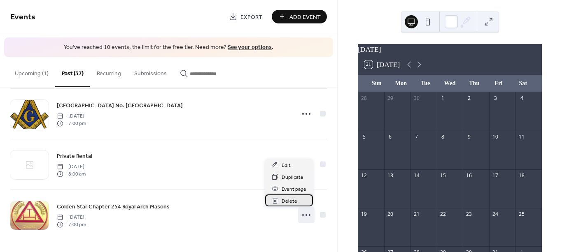
click at [297, 197] on div "Delete" at bounding box center [289, 201] width 48 height 12
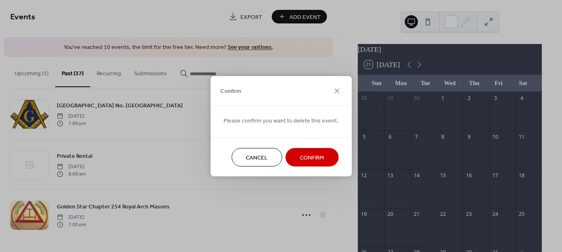
click at [312, 161] on span "Confirm" at bounding box center [311, 157] width 24 height 9
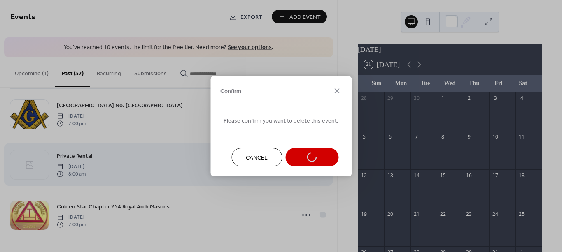
scroll to position [315, 0]
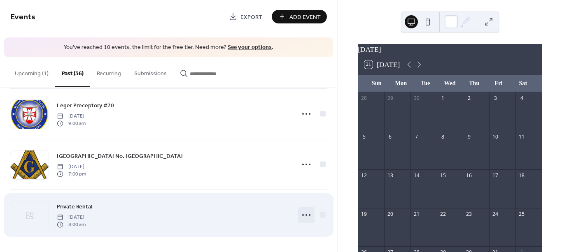
click at [305, 212] on icon at bounding box center [305, 215] width 13 height 13
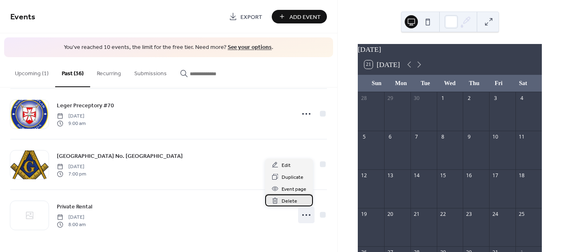
click at [293, 200] on span "Delete" at bounding box center [289, 201] width 16 height 9
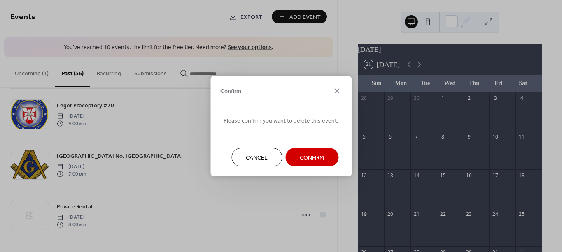
click at [306, 159] on span "Confirm" at bounding box center [311, 157] width 24 height 9
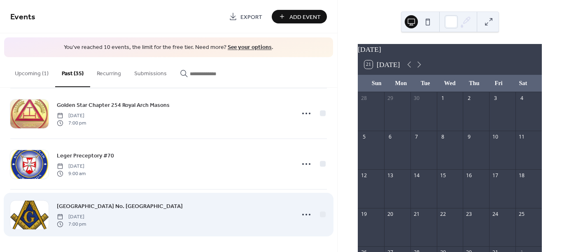
scroll to position [264, 0]
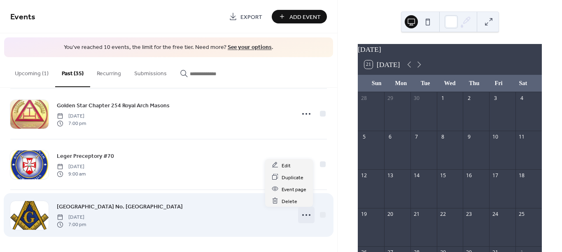
click at [304, 217] on icon at bounding box center [305, 215] width 13 height 13
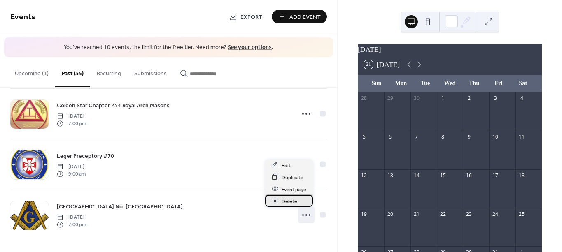
click at [294, 198] on span "Delete" at bounding box center [289, 201] width 16 height 9
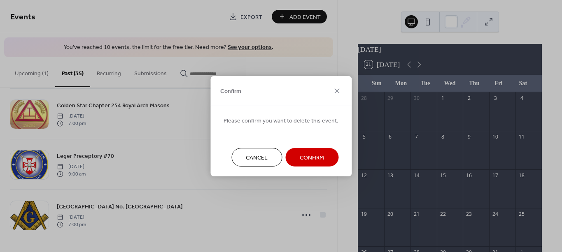
click at [309, 155] on span "Confirm" at bounding box center [311, 157] width 24 height 9
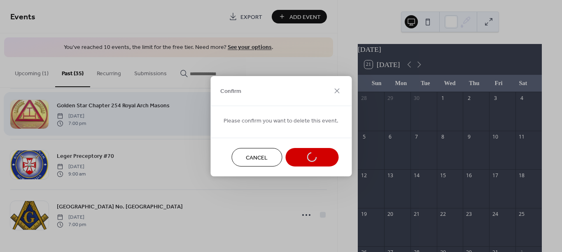
scroll to position [214, 0]
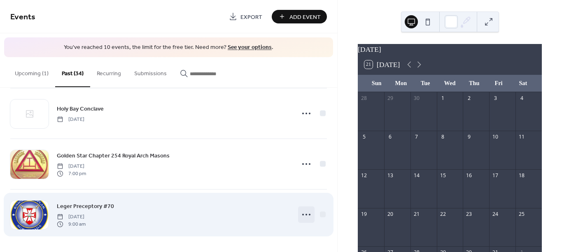
click at [304, 217] on icon at bounding box center [305, 214] width 13 height 13
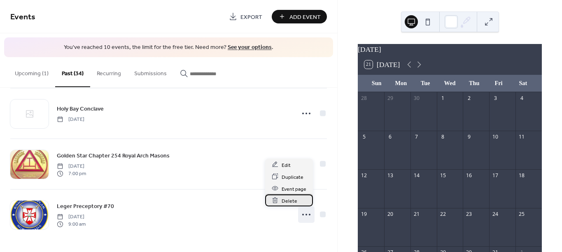
click at [292, 198] on span "Delete" at bounding box center [289, 201] width 16 height 9
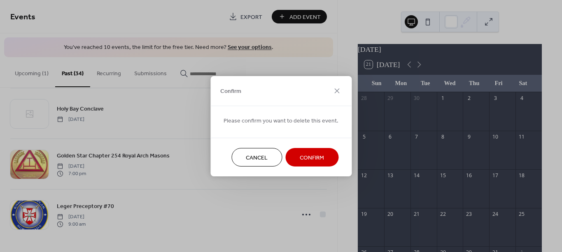
click at [308, 164] on button "Confirm" at bounding box center [311, 157] width 53 height 19
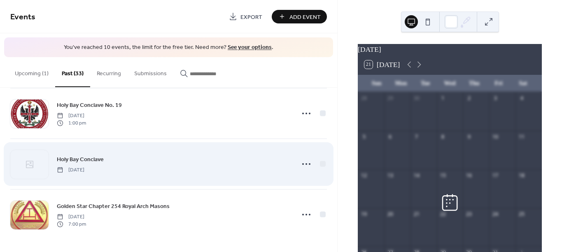
scroll to position [163, 0]
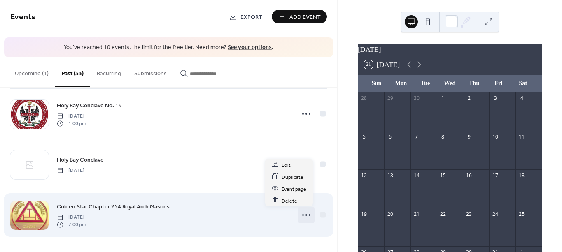
click at [304, 209] on icon at bounding box center [305, 215] width 13 height 13
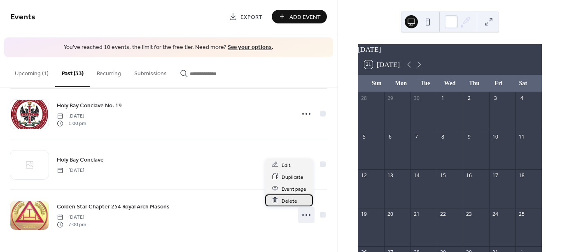
click at [295, 196] on div "Delete" at bounding box center [289, 201] width 48 height 12
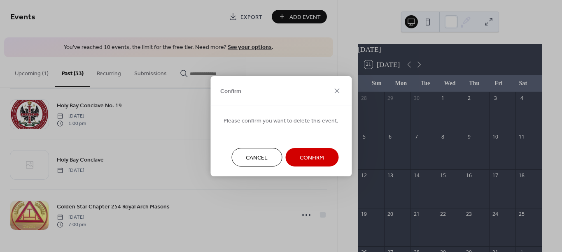
click at [310, 157] on span "Confirm" at bounding box center [311, 157] width 24 height 9
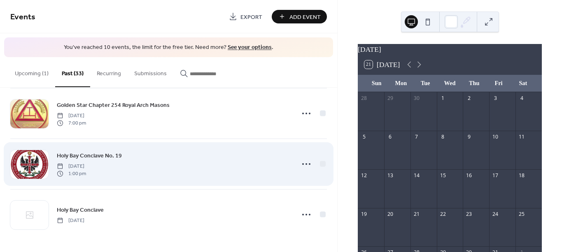
scroll to position [112, 0]
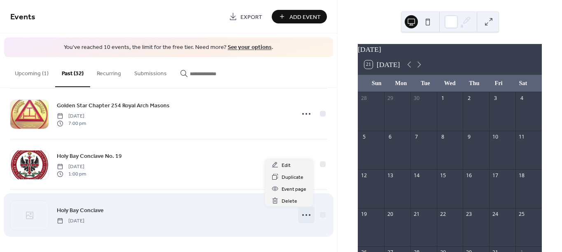
click at [308, 212] on icon at bounding box center [305, 215] width 13 height 13
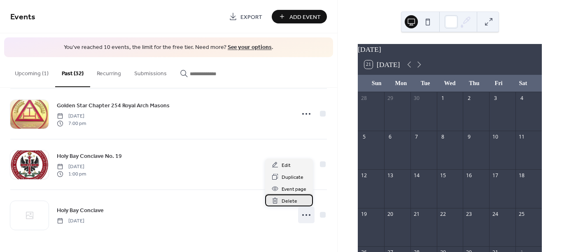
click at [294, 200] on span "Delete" at bounding box center [289, 201] width 16 height 9
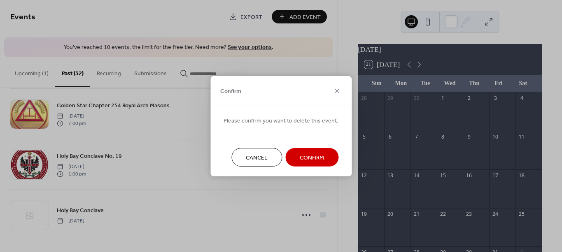
click at [305, 160] on span "Confirm" at bounding box center [311, 157] width 24 height 9
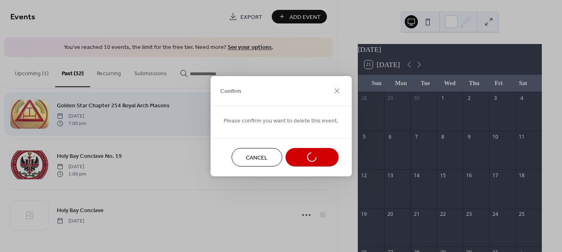
scroll to position [62, 0]
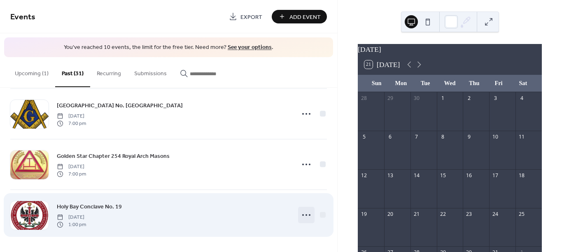
click at [299, 217] on icon at bounding box center [305, 215] width 13 height 13
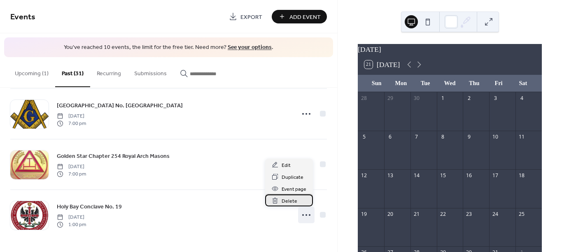
click at [290, 196] on div "Delete" at bounding box center [289, 201] width 48 height 12
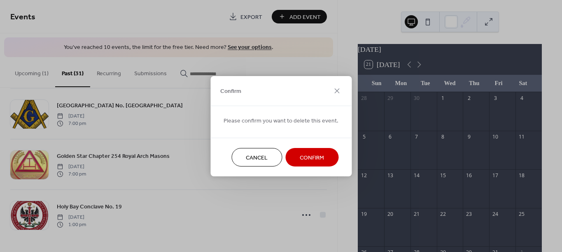
click at [305, 164] on button "Confirm" at bounding box center [311, 157] width 53 height 19
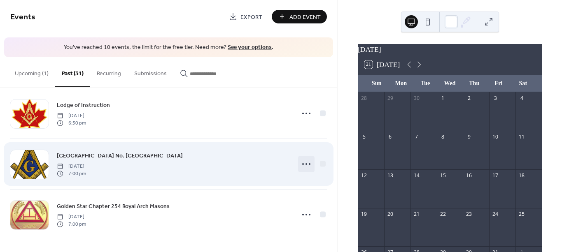
scroll to position [11, 0]
click at [309, 164] on icon at bounding box center [305, 164] width 13 height 13
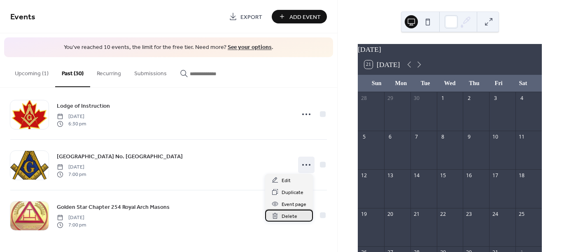
click at [294, 214] on span "Delete" at bounding box center [289, 216] width 16 height 9
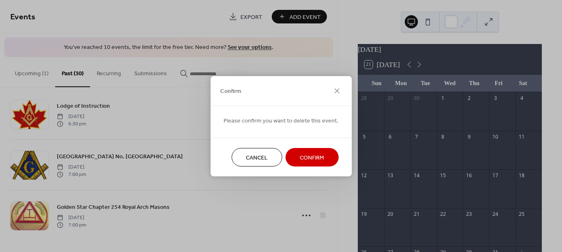
click at [307, 162] on span "Confirm" at bounding box center [311, 157] width 24 height 9
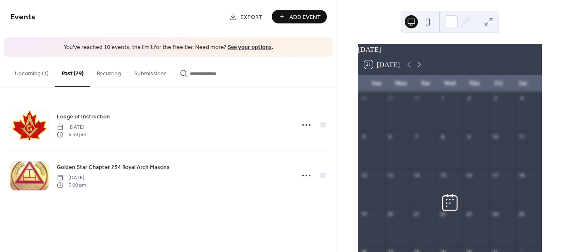
scroll to position [0, 0]
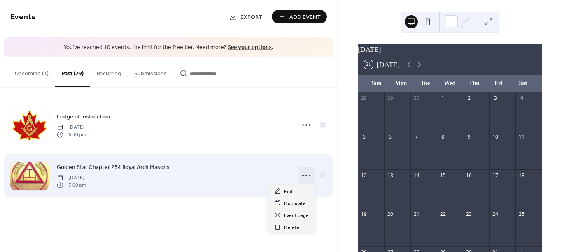
click at [308, 173] on icon at bounding box center [305, 175] width 13 height 13
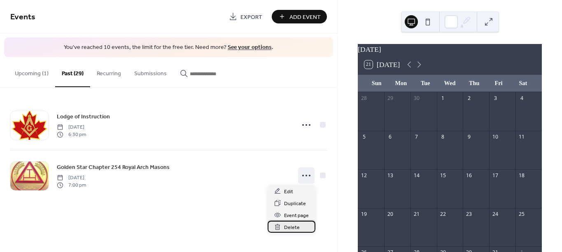
click at [297, 223] on span "Delete" at bounding box center [292, 227] width 16 height 9
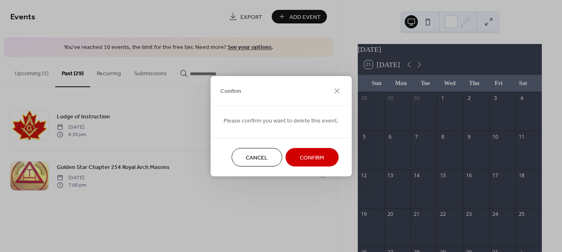
click at [309, 162] on span "Confirm" at bounding box center [311, 157] width 24 height 9
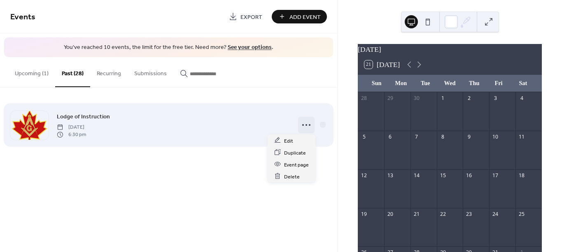
click at [308, 124] on icon at bounding box center [305, 124] width 13 height 13
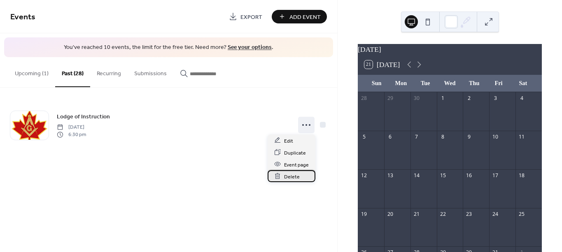
click at [291, 175] on span "Delete" at bounding box center [292, 176] width 16 height 9
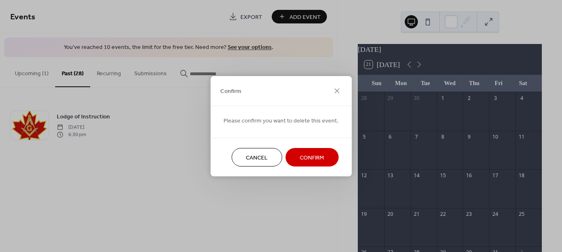
click at [299, 153] on span "Confirm" at bounding box center [311, 157] width 24 height 9
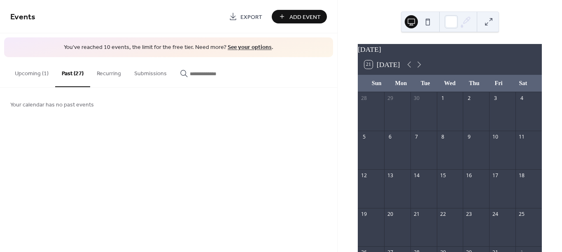
click at [33, 73] on button "Upcoming (1)" at bounding box center [31, 71] width 47 height 29
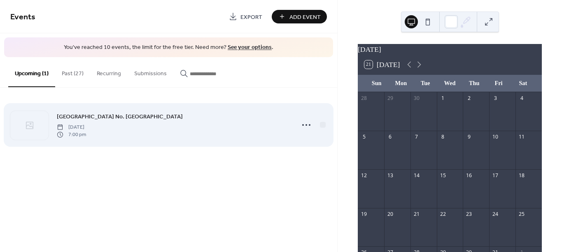
click at [86, 130] on span "[DATE]" at bounding box center [71, 126] width 29 height 7
click at [309, 124] on circle at bounding box center [310, 125] width 2 height 2
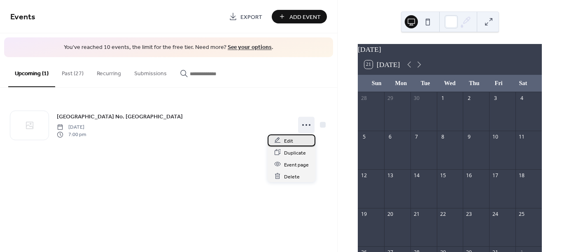
click at [284, 140] on span "Edit" at bounding box center [288, 141] width 9 height 9
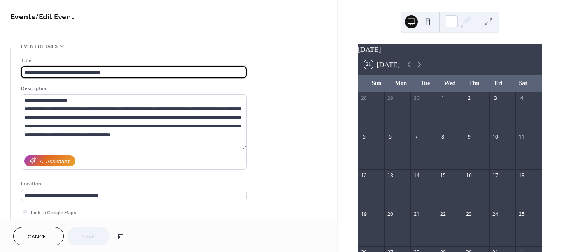
click at [150, 48] on div "**********" at bounding box center [133, 150] width 225 height 208
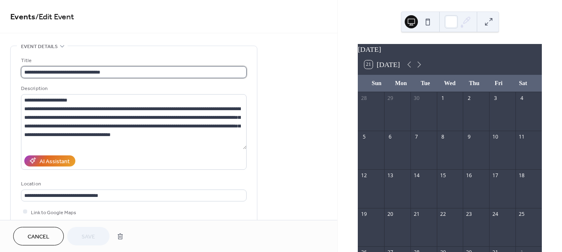
click at [127, 67] on input "**********" at bounding box center [133, 72] width 225 height 12
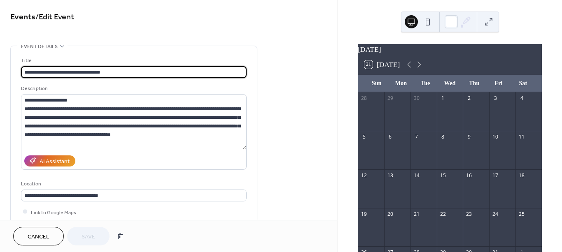
click at [130, 53] on div "**********" at bounding box center [133, 150] width 225 height 208
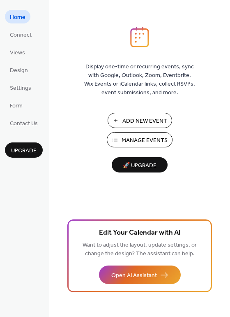
click at [136, 119] on span "Add New Event" at bounding box center [145, 121] width 45 height 9
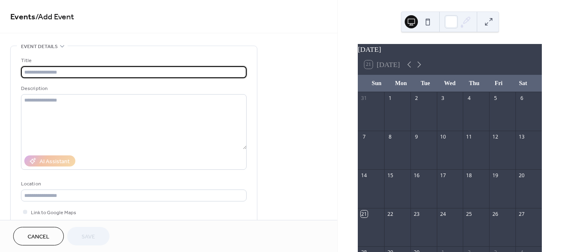
click at [78, 65] on div "Title" at bounding box center [133, 67] width 225 height 22
click at [78, 69] on input "text" at bounding box center [133, 72] width 225 height 12
click at [70, 106] on textarea at bounding box center [133, 121] width 225 height 55
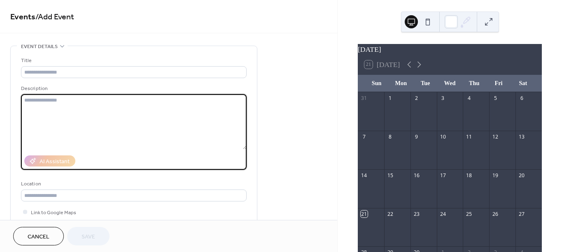
paste textarea "**********"
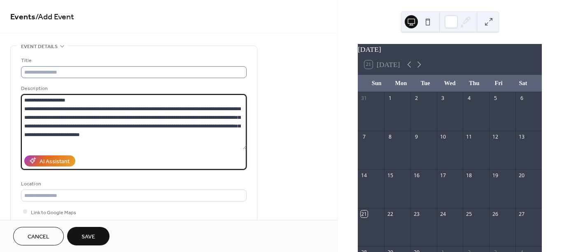
type textarea "**********"
click at [85, 72] on input "text" at bounding box center [133, 72] width 225 height 12
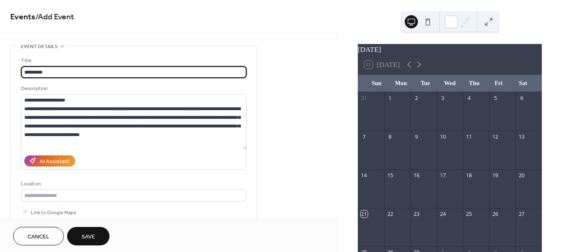
type input "*********"
click at [78, 230] on button "Save" at bounding box center [88, 236] width 42 height 19
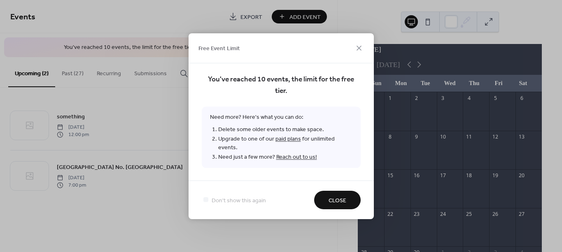
click at [339, 196] on span "Close" at bounding box center [337, 200] width 18 height 9
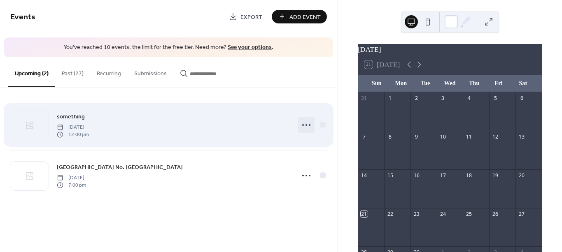
click at [311, 126] on icon at bounding box center [305, 124] width 13 height 13
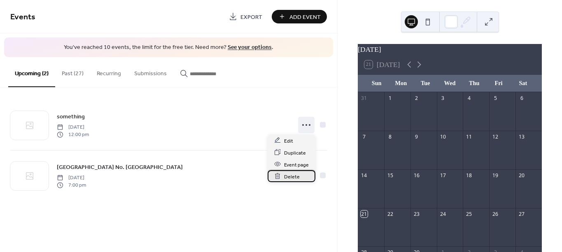
click at [293, 176] on span "Delete" at bounding box center [292, 176] width 16 height 9
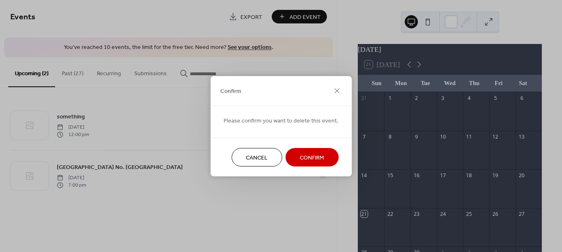
click at [299, 155] on span "Confirm" at bounding box center [311, 157] width 24 height 9
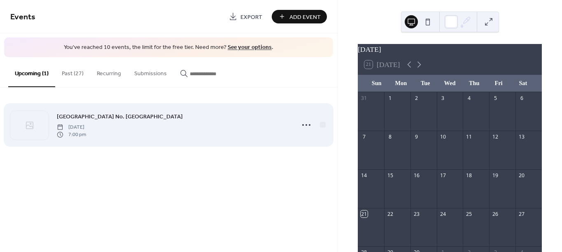
click at [239, 123] on div "[GEOGRAPHIC_DATA] No. [GEOGRAPHIC_DATA] [DATE] 7:00 pm" at bounding box center [173, 125] width 233 height 26
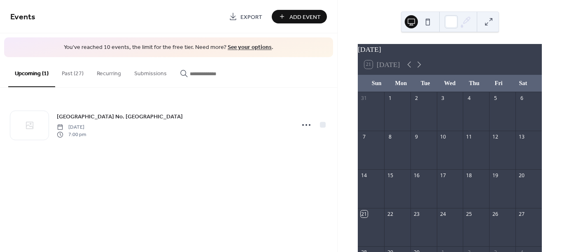
click at [239, 48] on link "See your options" at bounding box center [249, 47] width 44 height 11
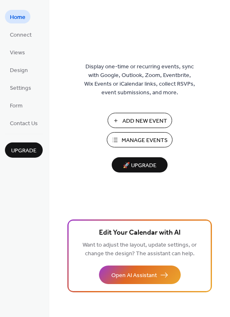
click at [147, 141] on span "Manage Events" at bounding box center [145, 140] width 46 height 9
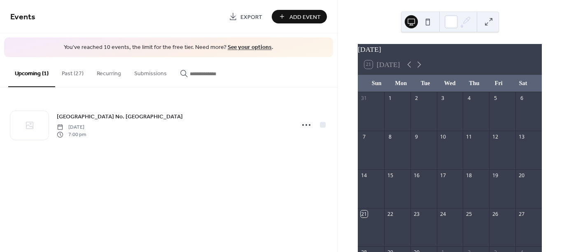
click at [79, 74] on button "Past (27)" at bounding box center [72, 71] width 35 height 29
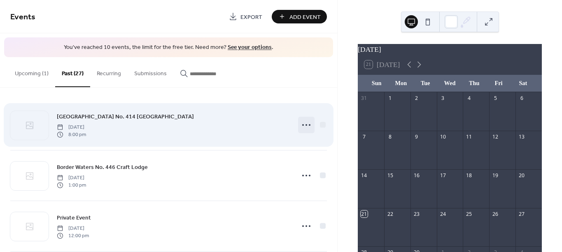
click at [309, 123] on icon at bounding box center [305, 124] width 13 height 13
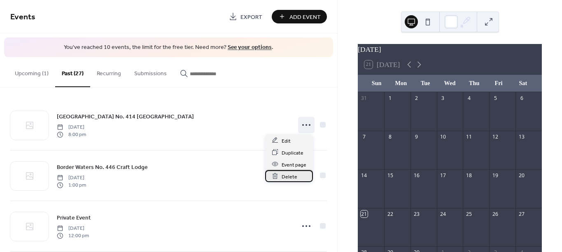
click at [294, 173] on span "Delete" at bounding box center [289, 176] width 16 height 9
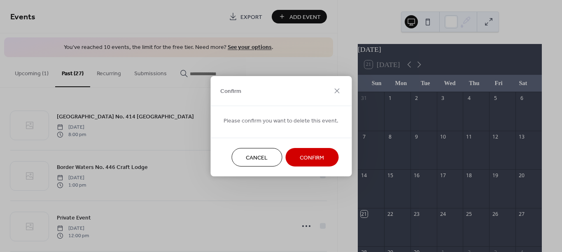
click at [299, 158] on span "Confirm" at bounding box center [311, 157] width 24 height 9
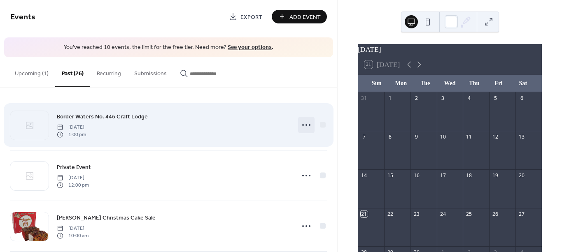
click at [301, 125] on icon at bounding box center [305, 124] width 13 height 13
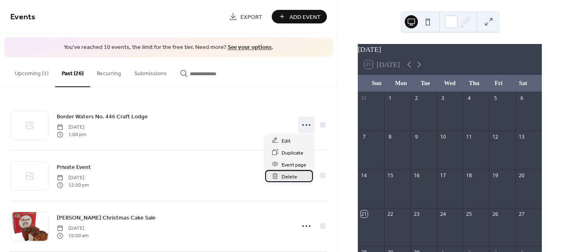
click at [293, 174] on span "Delete" at bounding box center [289, 176] width 16 height 9
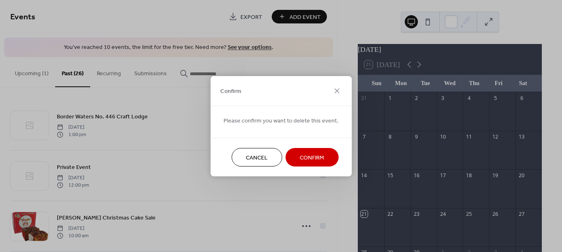
click at [296, 155] on button "Confirm" at bounding box center [311, 157] width 53 height 19
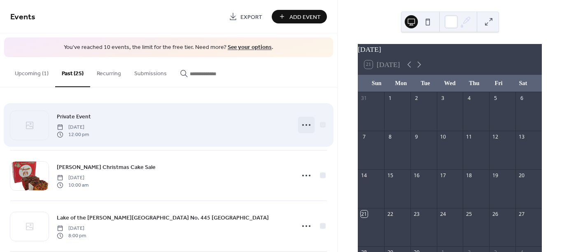
click at [306, 121] on icon at bounding box center [305, 124] width 13 height 13
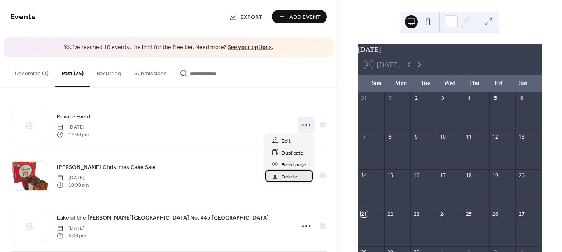
click at [295, 177] on span "Delete" at bounding box center [289, 176] width 16 height 9
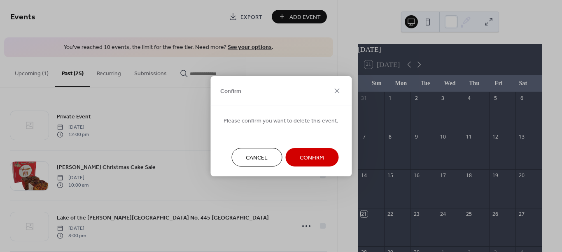
click at [306, 158] on span "Confirm" at bounding box center [311, 157] width 24 height 9
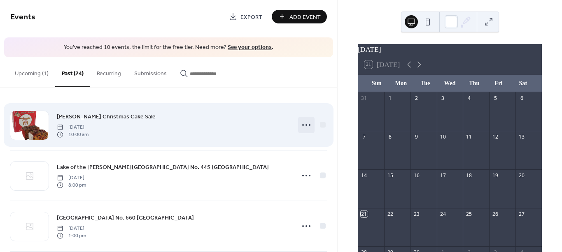
click at [306, 123] on icon at bounding box center [305, 124] width 13 height 13
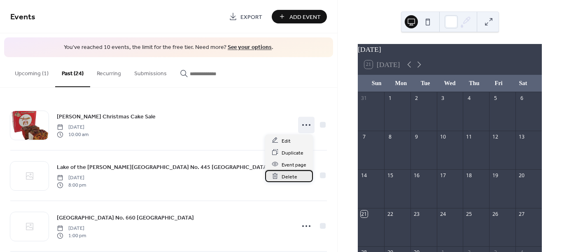
click at [293, 177] on span "Delete" at bounding box center [289, 176] width 16 height 9
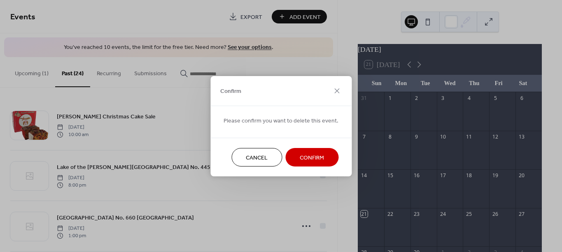
click at [302, 156] on span "Confirm" at bounding box center [311, 157] width 24 height 9
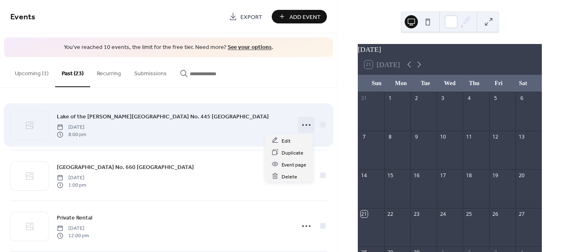
click at [306, 129] on icon at bounding box center [305, 124] width 13 height 13
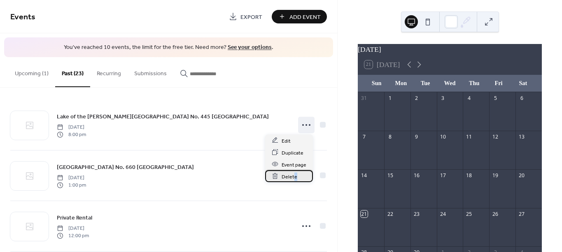
click at [295, 178] on span "Delete" at bounding box center [289, 176] width 16 height 9
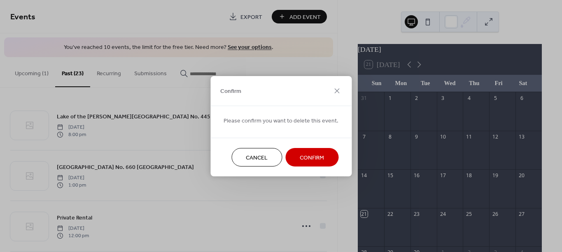
click at [304, 153] on span "Confirm" at bounding box center [311, 157] width 24 height 9
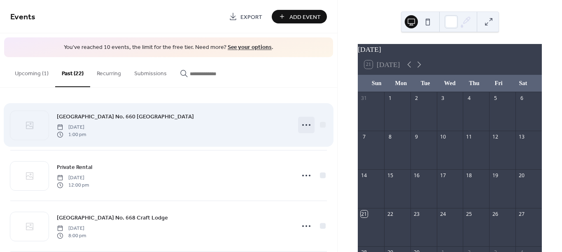
click at [306, 128] on icon at bounding box center [305, 124] width 13 height 13
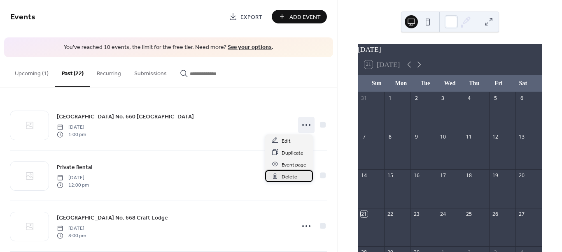
click at [293, 176] on span "Delete" at bounding box center [289, 176] width 16 height 9
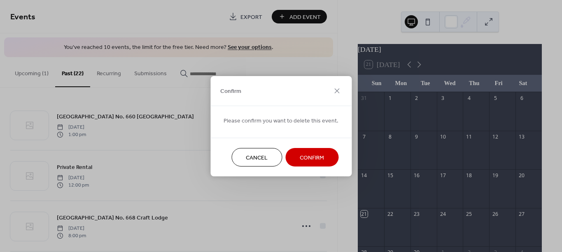
click at [295, 159] on button "Confirm" at bounding box center [311, 157] width 53 height 19
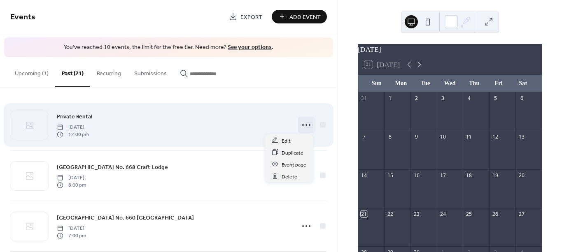
click at [304, 129] on icon at bounding box center [305, 124] width 13 height 13
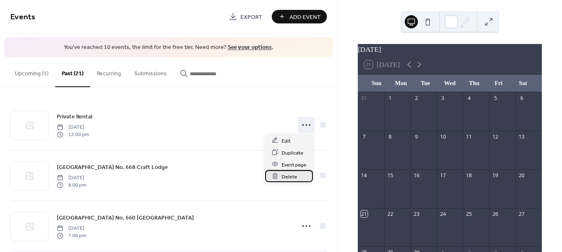
click at [291, 176] on span "Delete" at bounding box center [289, 176] width 16 height 9
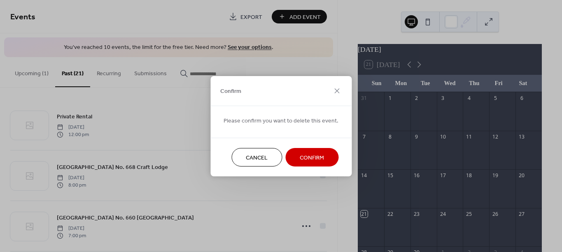
click at [303, 155] on span "Confirm" at bounding box center [311, 157] width 24 height 9
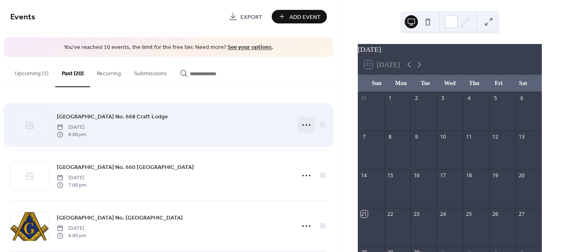
click at [304, 127] on icon at bounding box center [305, 124] width 13 height 13
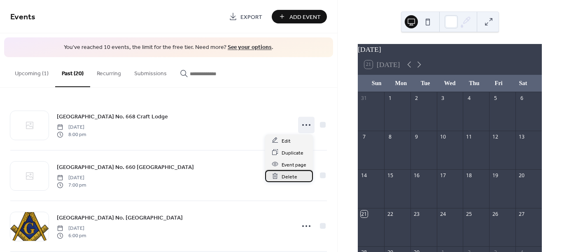
click at [295, 174] on span "Delete" at bounding box center [289, 176] width 16 height 9
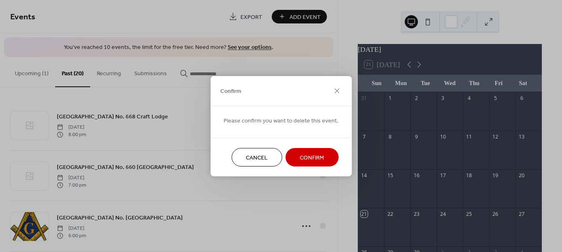
click at [299, 155] on span "Confirm" at bounding box center [311, 157] width 24 height 9
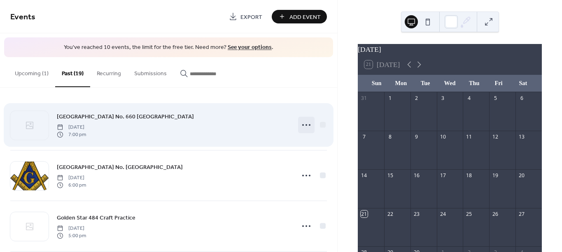
click at [305, 128] on icon at bounding box center [305, 124] width 13 height 13
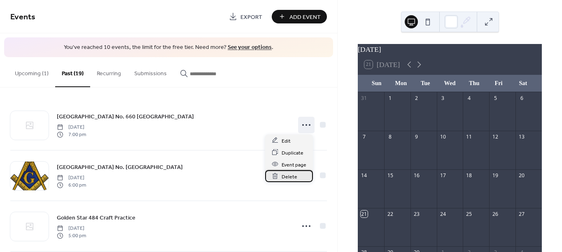
click at [295, 176] on span "Delete" at bounding box center [289, 176] width 16 height 9
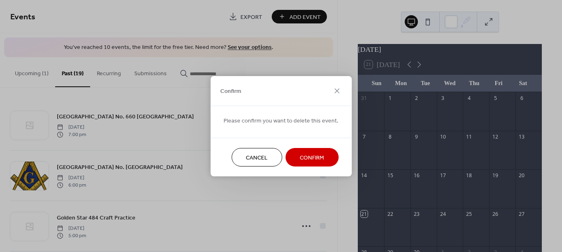
click at [299, 151] on button "Confirm" at bounding box center [311, 157] width 53 height 19
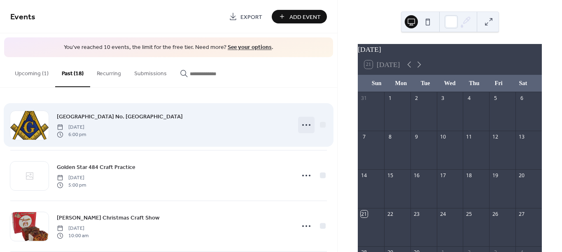
click at [306, 122] on icon at bounding box center [305, 124] width 13 height 13
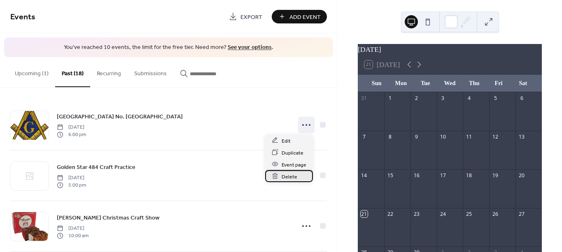
click at [294, 174] on span "Delete" at bounding box center [289, 176] width 16 height 9
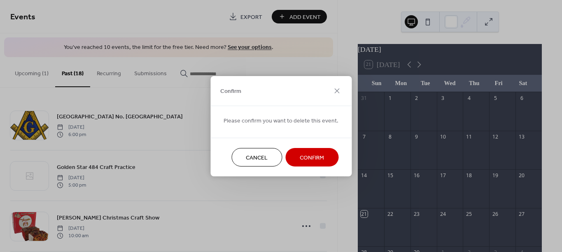
click at [301, 153] on span "Confirm" at bounding box center [311, 157] width 24 height 9
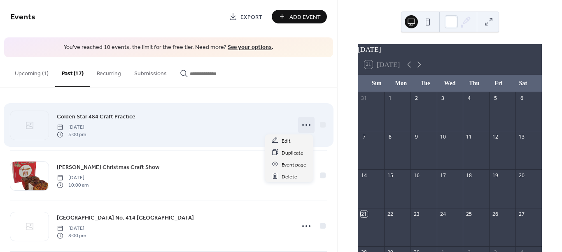
click at [304, 130] on icon at bounding box center [305, 124] width 13 height 13
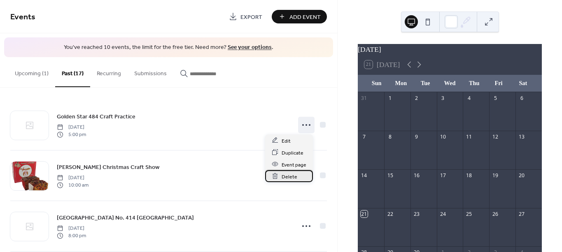
click at [296, 175] on span "Delete" at bounding box center [289, 176] width 16 height 9
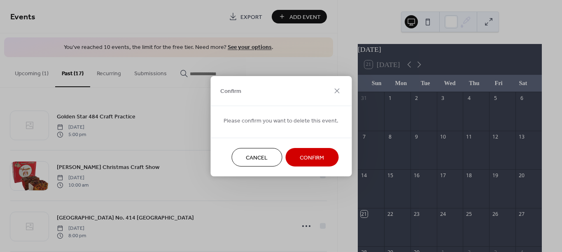
click at [298, 151] on button "Confirm" at bounding box center [311, 157] width 53 height 19
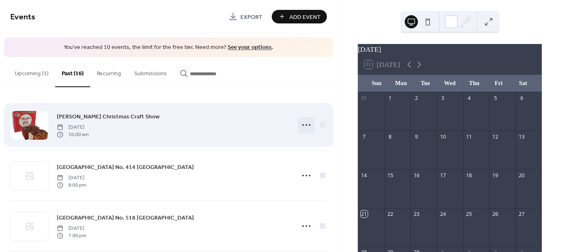
click at [308, 128] on icon at bounding box center [305, 124] width 13 height 13
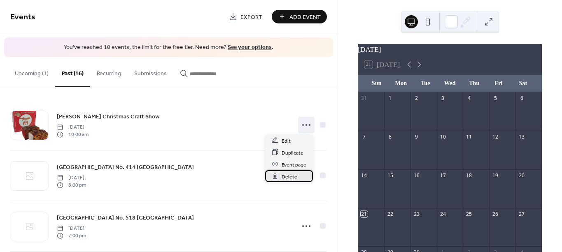
click at [297, 176] on div "Delete" at bounding box center [289, 176] width 48 height 12
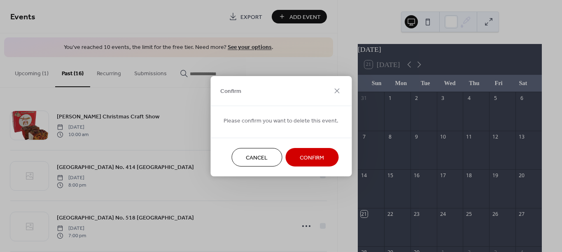
click at [300, 158] on span "Confirm" at bounding box center [311, 157] width 24 height 9
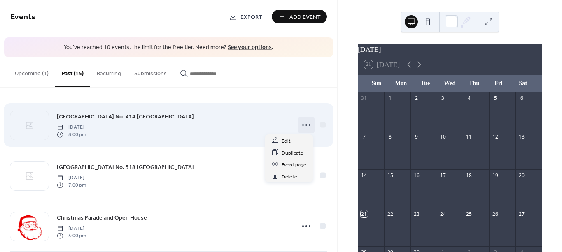
click at [309, 123] on icon at bounding box center [305, 124] width 13 height 13
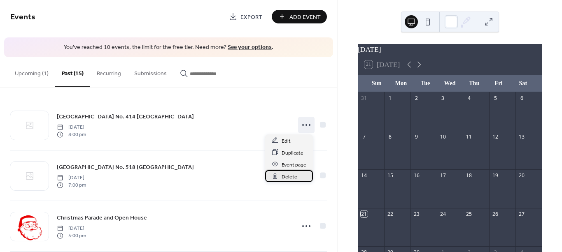
click at [293, 177] on span "Delete" at bounding box center [289, 176] width 16 height 9
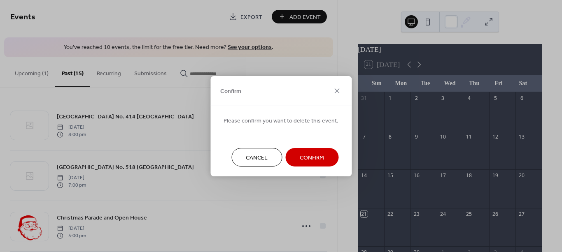
click at [301, 158] on span "Confirm" at bounding box center [311, 157] width 24 height 9
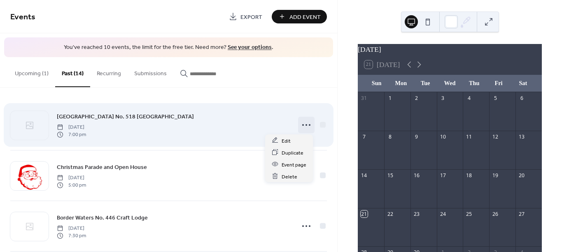
click at [306, 129] on icon at bounding box center [305, 124] width 13 height 13
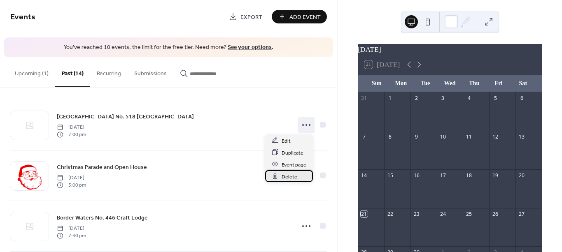
click at [293, 176] on span "Delete" at bounding box center [289, 176] width 16 height 9
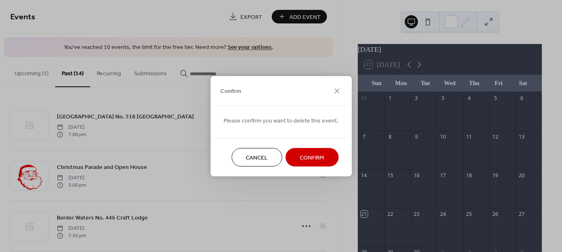
click at [299, 155] on span "Confirm" at bounding box center [311, 157] width 24 height 9
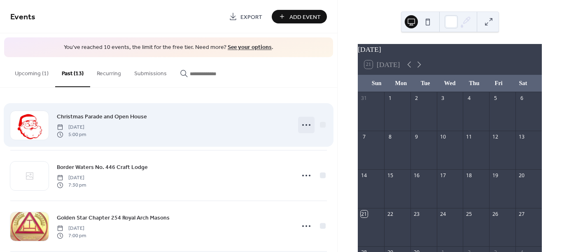
click at [302, 126] on icon at bounding box center [305, 124] width 13 height 13
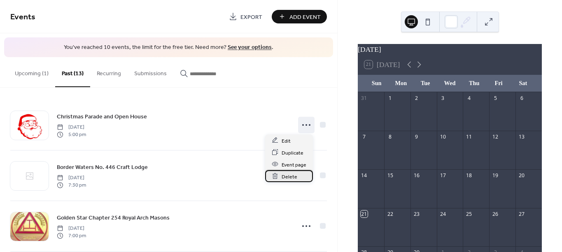
click at [292, 174] on span "Delete" at bounding box center [289, 176] width 16 height 9
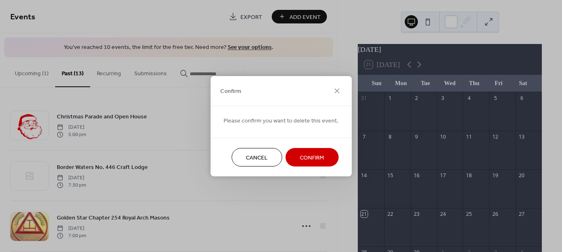
click at [304, 153] on span "Confirm" at bounding box center [311, 157] width 24 height 9
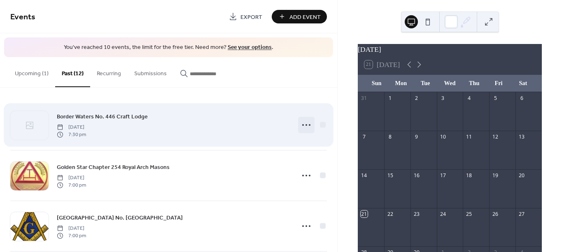
click at [309, 124] on circle at bounding box center [310, 125] width 2 height 2
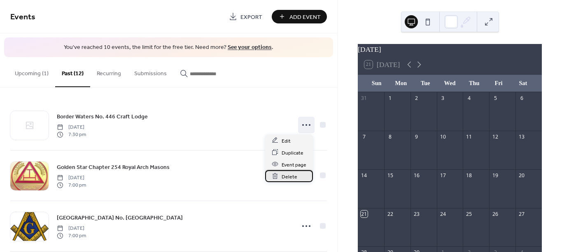
click at [289, 173] on span "Delete" at bounding box center [289, 176] width 16 height 9
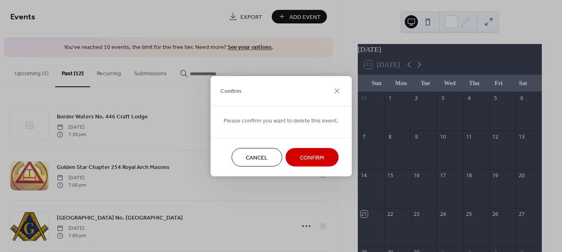
click at [300, 153] on span "Confirm" at bounding box center [311, 157] width 24 height 9
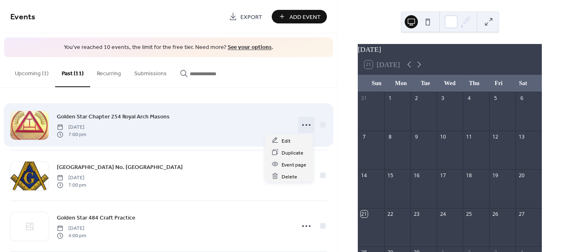
click at [306, 128] on icon at bounding box center [305, 124] width 13 height 13
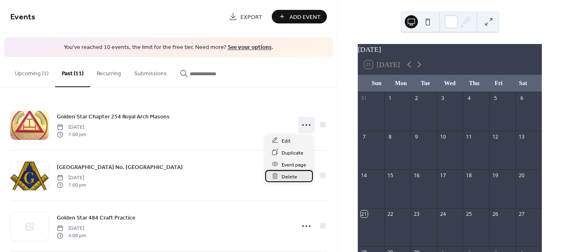
click at [293, 177] on span "Delete" at bounding box center [289, 176] width 16 height 9
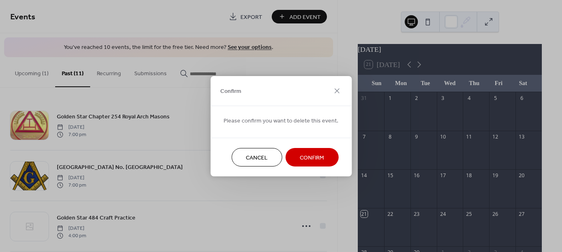
click at [299, 157] on span "Confirm" at bounding box center [311, 157] width 24 height 9
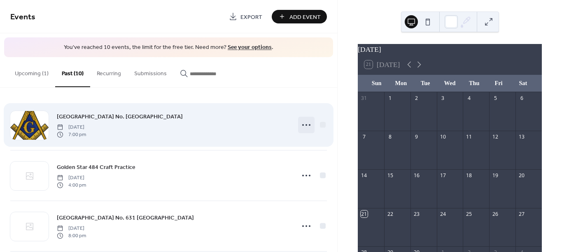
click at [305, 124] on icon at bounding box center [305, 124] width 13 height 13
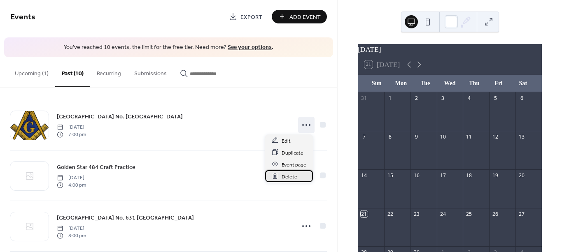
click at [289, 175] on span "Delete" at bounding box center [289, 176] width 16 height 9
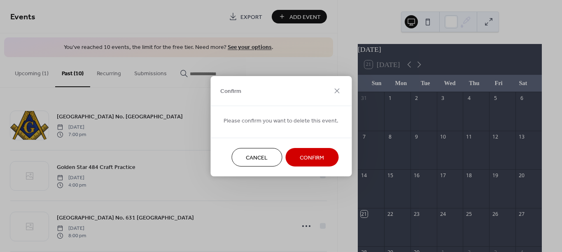
click at [299, 154] on span "Confirm" at bounding box center [311, 157] width 24 height 9
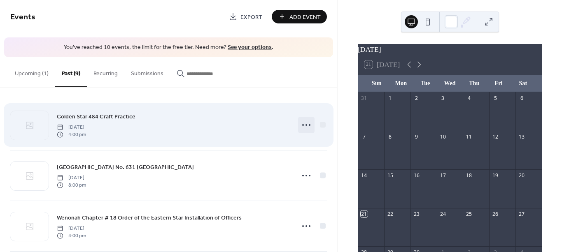
click at [305, 124] on circle at bounding box center [306, 125] width 2 height 2
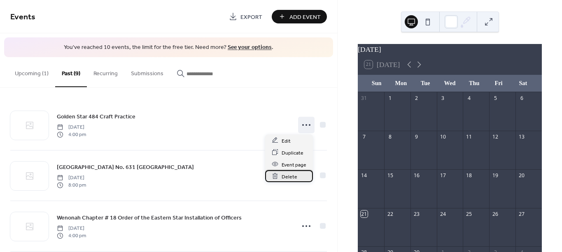
click at [290, 176] on span "Delete" at bounding box center [289, 176] width 16 height 9
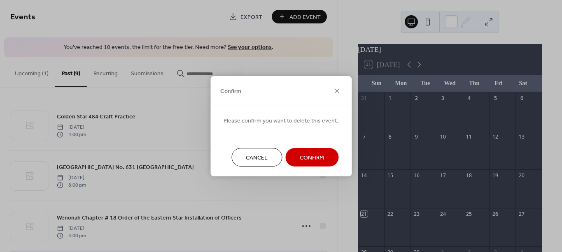
click at [302, 154] on span "Confirm" at bounding box center [311, 157] width 24 height 9
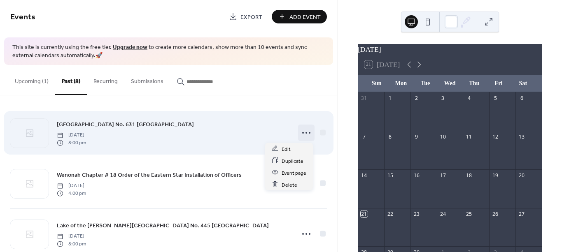
click at [305, 132] on icon at bounding box center [305, 132] width 13 height 13
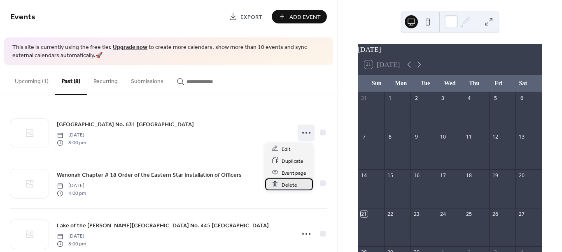
click at [293, 181] on span "Delete" at bounding box center [289, 185] width 16 height 9
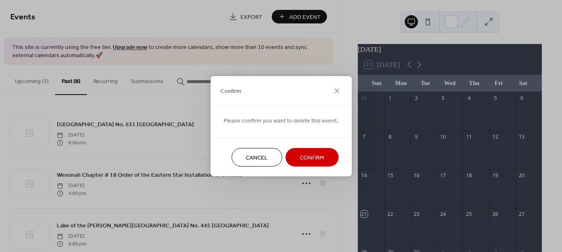
click at [302, 158] on span "Confirm" at bounding box center [311, 157] width 24 height 9
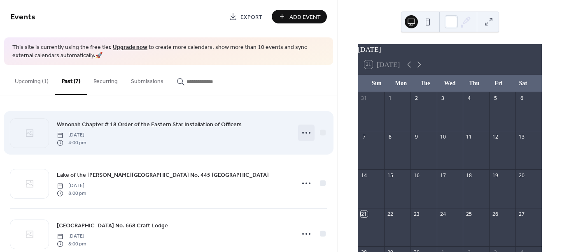
click at [309, 135] on icon at bounding box center [305, 132] width 13 height 13
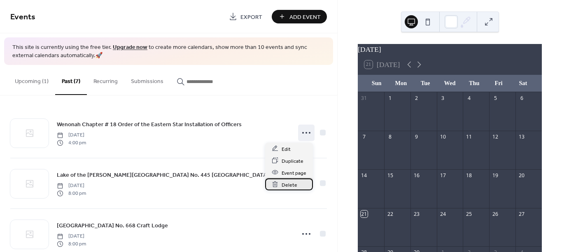
click at [292, 182] on span "Delete" at bounding box center [289, 185] width 16 height 9
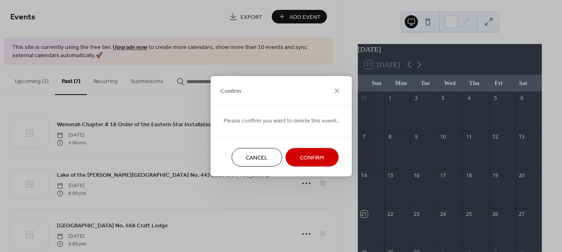
click at [299, 155] on span "Confirm" at bounding box center [311, 157] width 24 height 9
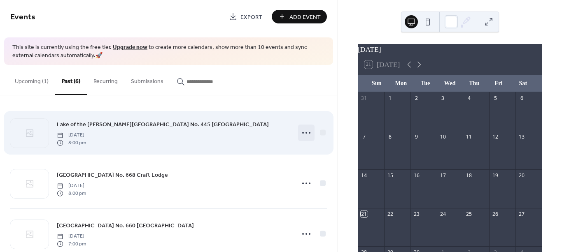
click at [306, 133] on icon at bounding box center [305, 132] width 13 height 13
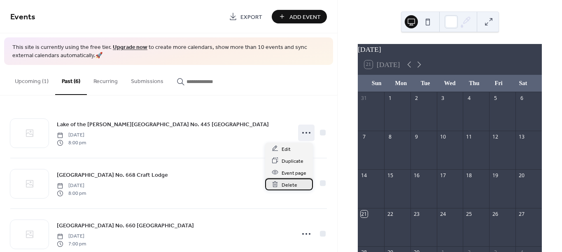
click at [289, 185] on span "Delete" at bounding box center [289, 185] width 16 height 9
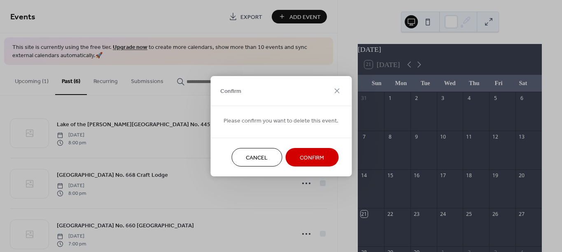
click at [301, 155] on span "Confirm" at bounding box center [311, 157] width 24 height 9
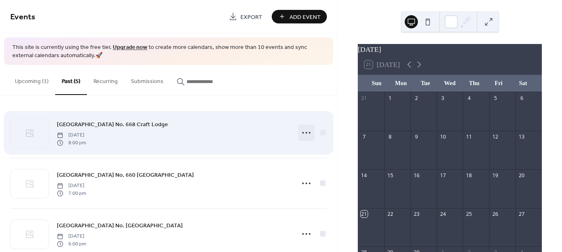
click at [304, 135] on icon at bounding box center [305, 132] width 13 height 13
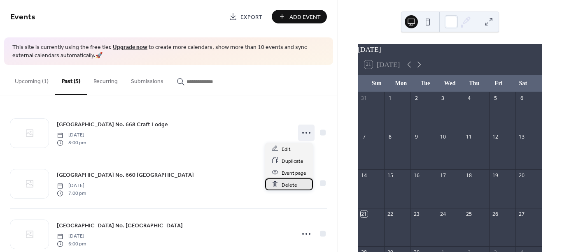
click at [287, 186] on span "Delete" at bounding box center [289, 185] width 16 height 9
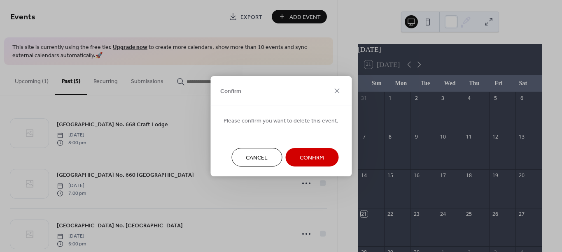
click at [297, 163] on button "Confirm" at bounding box center [311, 157] width 53 height 19
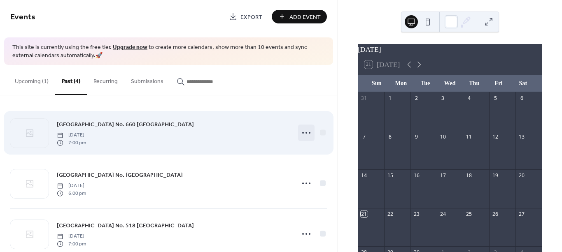
click at [305, 136] on icon at bounding box center [305, 132] width 13 height 13
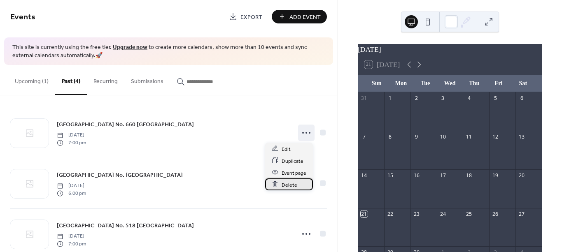
click at [289, 184] on span "Delete" at bounding box center [289, 185] width 16 height 9
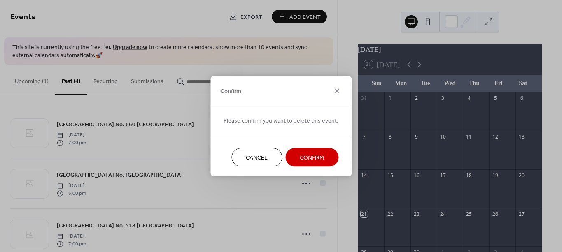
click at [305, 153] on span "Confirm" at bounding box center [311, 157] width 24 height 9
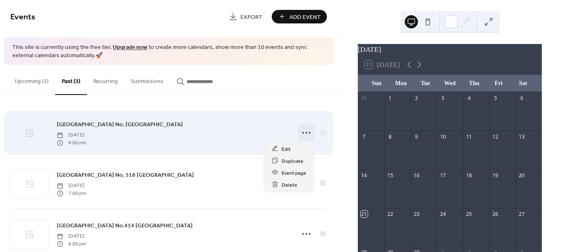
click at [307, 136] on icon at bounding box center [305, 132] width 13 height 13
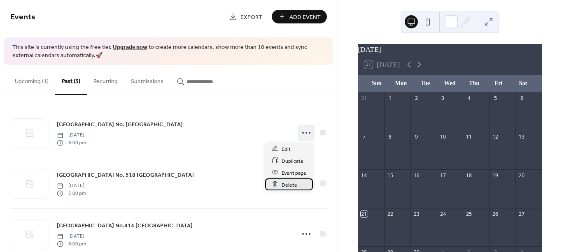
click at [293, 183] on span "Delete" at bounding box center [289, 185] width 16 height 9
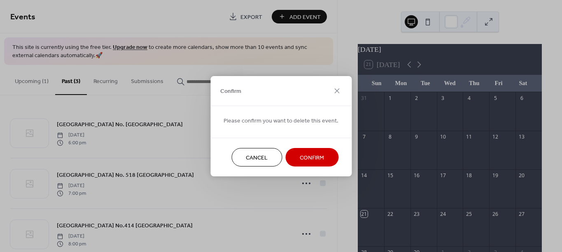
click at [302, 153] on span "Confirm" at bounding box center [311, 157] width 24 height 9
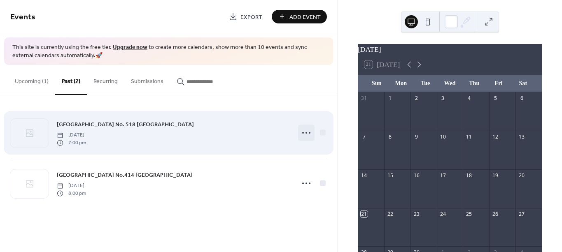
click at [310, 137] on icon at bounding box center [305, 132] width 13 height 13
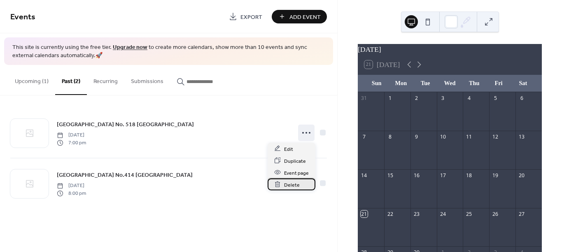
click at [297, 182] on span "Delete" at bounding box center [292, 185] width 16 height 9
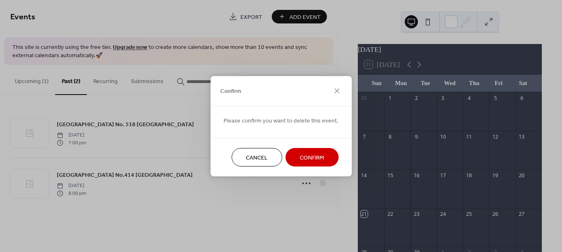
click at [304, 151] on button "Confirm" at bounding box center [311, 157] width 53 height 19
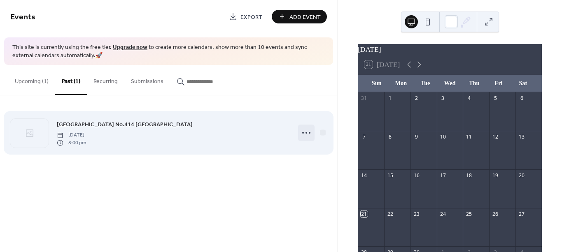
click at [309, 129] on icon at bounding box center [305, 132] width 13 height 13
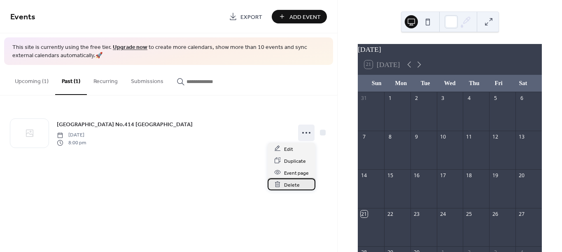
click at [292, 187] on span "Delete" at bounding box center [292, 185] width 16 height 9
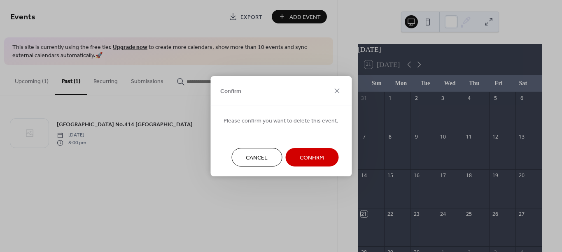
click at [300, 158] on span "Confirm" at bounding box center [311, 157] width 24 height 9
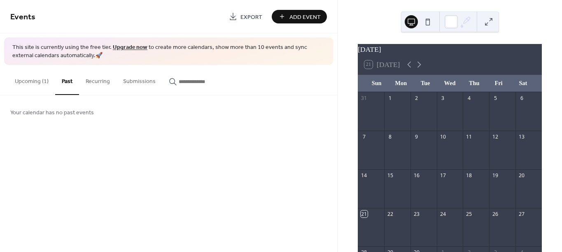
click at [41, 79] on button "Upcoming (1)" at bounding box center [31, 79] width 47 height 29
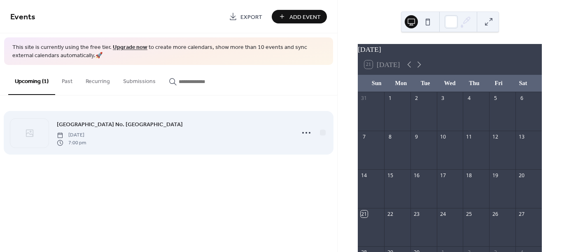
click at [91, 123] on span "[GEOGRAPHIC_DATA] No. [GEOGRAPHIC_DATA]" at bounding box center [120, 125] width 126 height 9
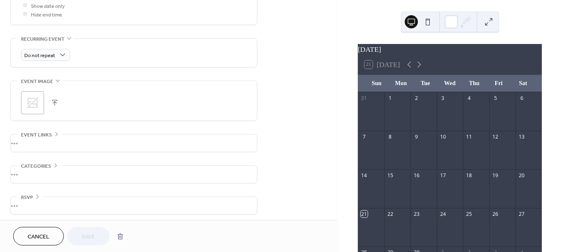
scroll to position [330, 0]
click at [145, 136] on div "•••" at bounding box center [134, 140] width 246 height 17
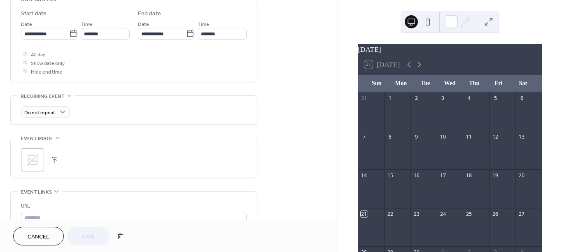
scroll to position [269, 0]
click at [38, 161] on icon at bounding box center [32, 160] width 13 height 13
click at [54, 161] on button "button" at bounding box center [55, 161] width 12 height 12
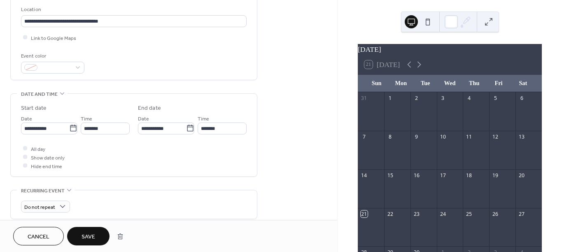
scroll to position [183, 0]
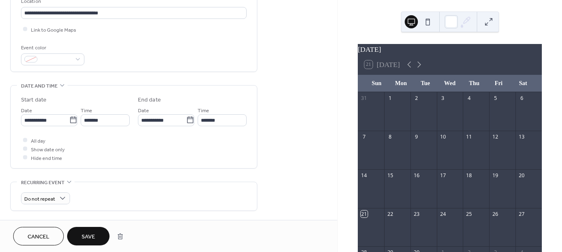
click at [91, 237] on span "Save" at bounding box center [88, 237] width 14 height 9
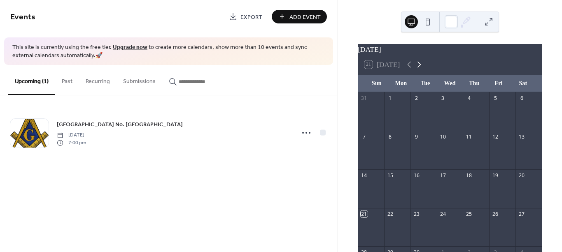
click at [420, 69] on icon at bounding box center [419, 65] width 10 height 10
click at [421, 68] on icon at bounding box center [419, 65] width 4 height 6
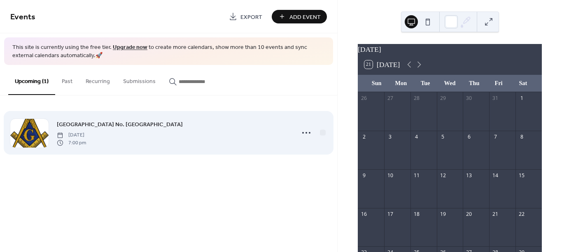
click at [120, 128] on span "[GEOGRAPHIC_DATA] No. [GEOGRAPHIC_DATA]" at bounding box center [120, 125] width 126 height 9
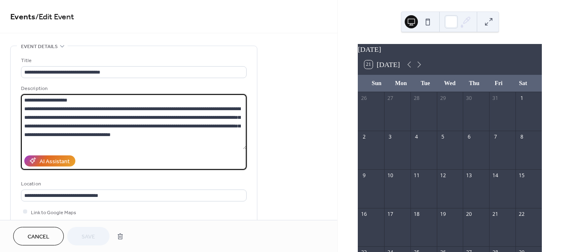
drag, startPoint x: 168, startPoint y: 135, endPoint x: 23, endPoint y: 101, distance: 149.1
click at [23, 101] on textarea "**********" at bounding box center [133, 121] width 225 height 55
click at [176, 132] on textarea "**********" at bounding box center [133, 121] width 225 height 55
drag, startPoint x: 175, startPoint y: 134, endPoint x: 17, endPoint y: 93, distance: 163.1
click at [17, 93] on div "**********" at bounding box center [134, 150] width 246 height 208
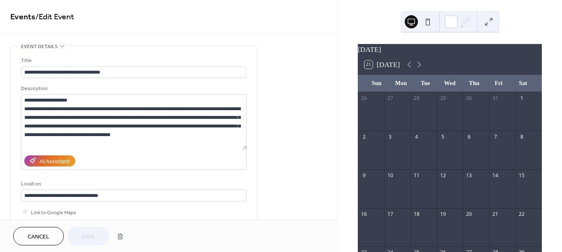
click at [149, 30] on div "Events / Edit Event" at bounding box center [168, 16] width 337 height 33
click at [52, 231] on button "Cancel" at bounding box center [38, 236] width 51 height 19
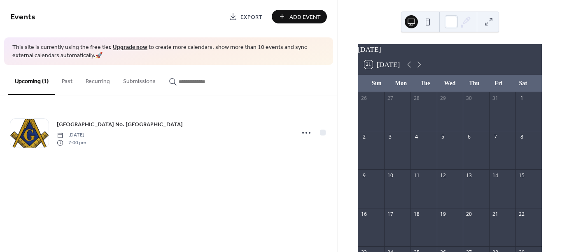
click at [309, 16] on span "Add Event" at bounding box center [304, 17] width 31 height 9
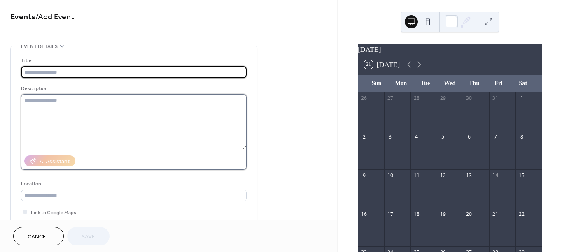
click at [58, 110] on textarea at bounding box center [133, 121] width 225 height 55
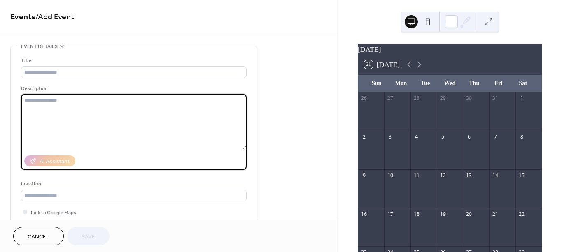
paste textarea "**********"
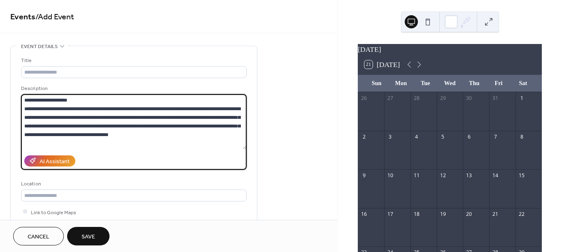
click at [84, 115] on textarea "**********" at bounding box center [133, 121] width 225 height 55
type textarea "**********"
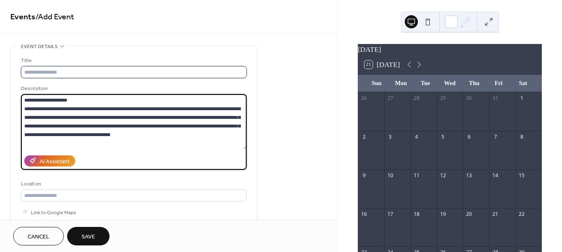
click at [63, 73] on input "text" at bounding box center [133, 72] width 225 height 12
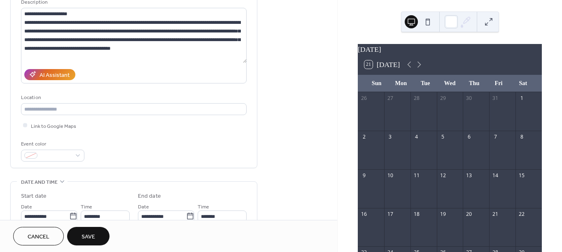
scroll to position [91, 0]
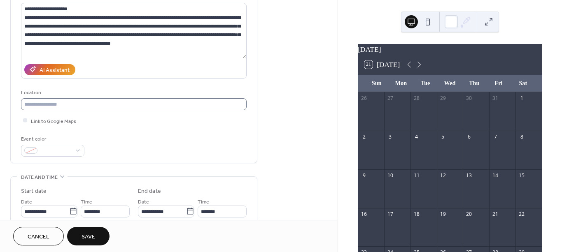
type input "**********"
click at [76, 102] on input "text" at bounding box center [133, 104] width 225 height 12
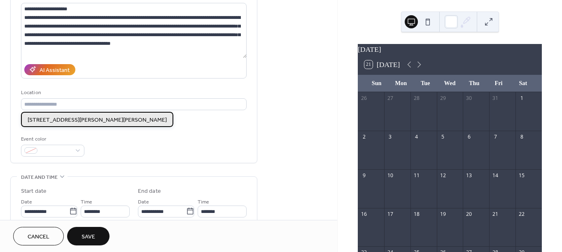
click at [76, 120] on span "[STREET_ADDRESS][PERSON_NAME][PERSON_NAME]" at bounding box center [97, 120] width 139 height 9
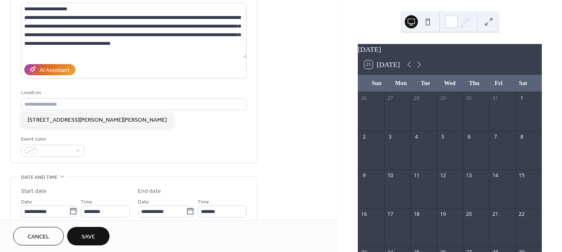
type input "**********"
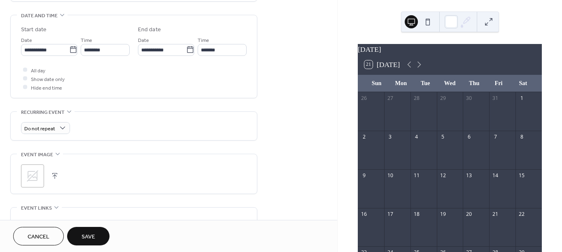
scroll to position [259, 0]
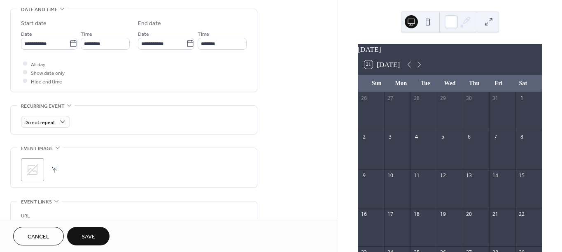
click at [54, 171] on button "button" at bounding box center [55, 170] width 12 height 12
click at [71, 44] on icon at bounding box center [73, 43] width 8 height 8
click at [69, 44] on input "**********" at bounding box center [45, 44] width 48 height 12
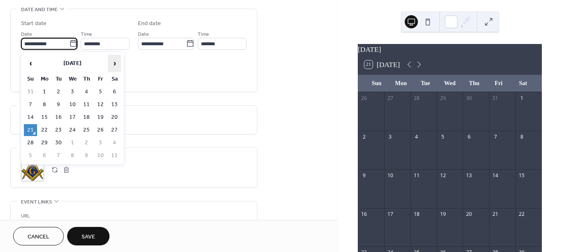
click at [116, 64] on span "›" at bounding box center [114, 63] width 12 height 16
click at [58, 116] on td "11" at bounding box center [58, 117] width 13 height 12
type input "**********"
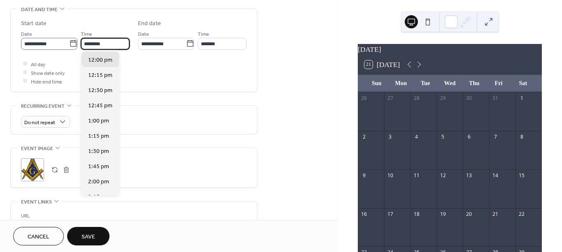
drag, startPoint x: 116, startPoint y: 43, endPoint x: 78, endPoint y: 42, distance: 37.9
click at [78, 42] on div "**********" at bounding box center [75, 39] width 109 height 21
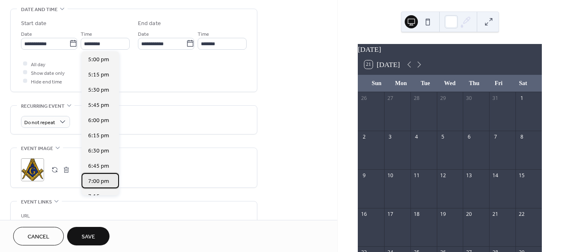
click at [97, 179] on span "7:00 pm" at bounding box center [98, 181] width 21 height 9
type input "*******"
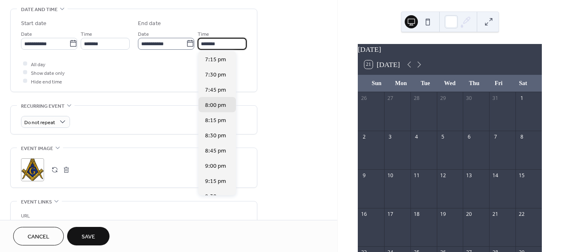
drag, startPoint x: 221, startPoint y: 43, endPoint x: 180, endPoint y: 44, distance: 41.1
click at [180, 44] on div "**********" at bounding box center [192, 39] width 109 height 21
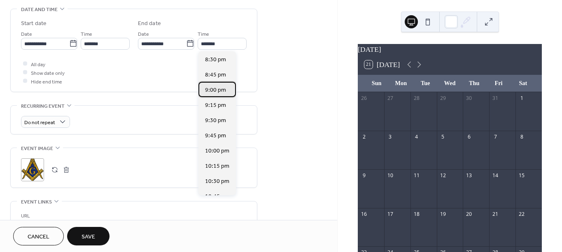
click at [218, 91] on span "9:00 pm" at bounding box center [215, 90] width 21 height 9
type input "*******"
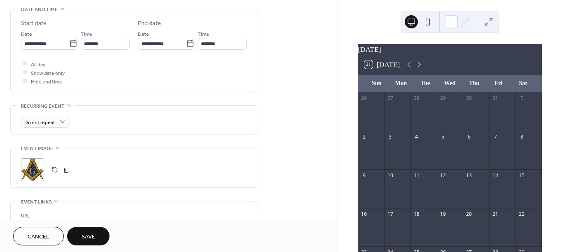
click at [91, 237] on span "Save" at bounding box center [88, 237] width 14 height 9
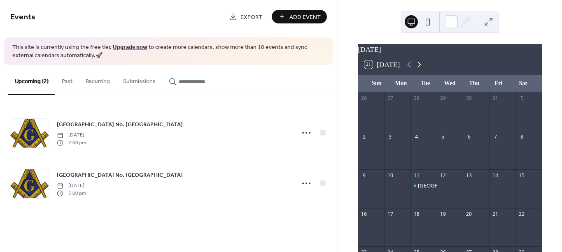
click at [417, 68] on icon at bounding box center [419, 65] width 10 height 10
click at [306, 20] on span "Add Event" at bounding box center [304, 17] width 31 height 9
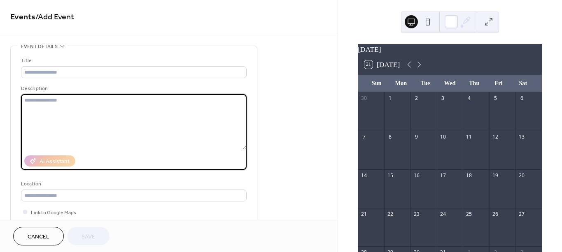
click at [62, 104] on textarea at bounding box center [133, 121] width 225 height 55
paste textarea "**********"
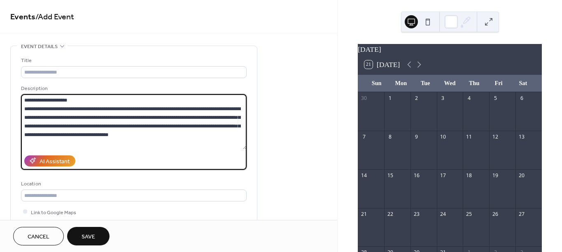
click at [84, 116] on textarea "**********" at bounding box center [133, 121] width 225 height 55
click at [113, 116] on textarea "**********" at bounding box center [133, 121] width 225 height 55
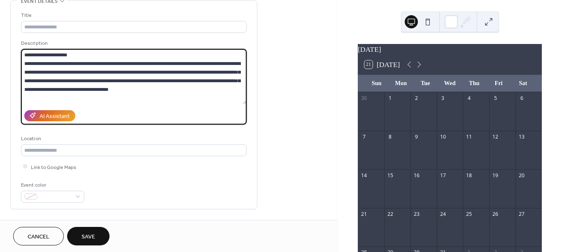
scroll to position [46, 0]
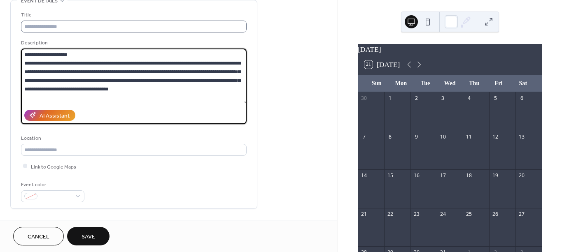
type textarea "**********"
click at [70, 28] on input "text" at bounding box center [133, 27] width 225 height 12
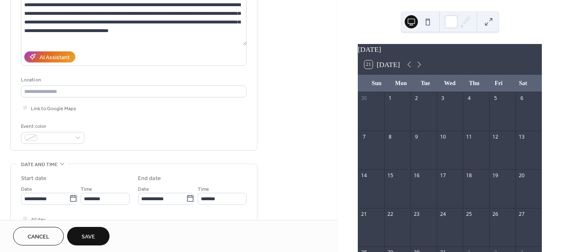
scroll to position [106, 0]
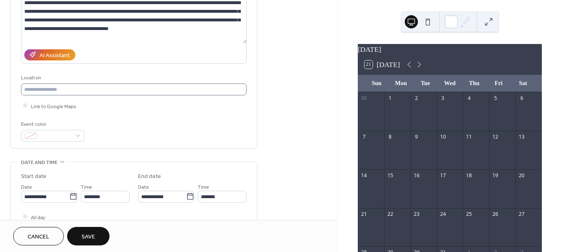
type input "**********"
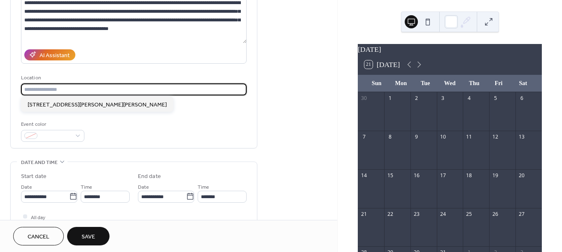
click at [74, 91] on input "text" at bounding box center [133, 90] width 225 height 12
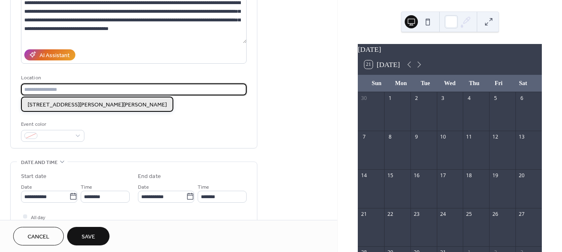
click at [73, 105] on span "[STREET_ADDRESS][PERSON_NAME][PERSON_NAME]" at bounding box center [97, 105] width 139 height 9
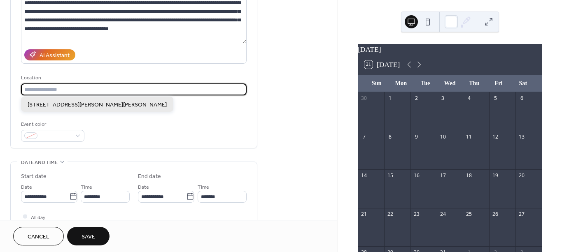
type input "**********"
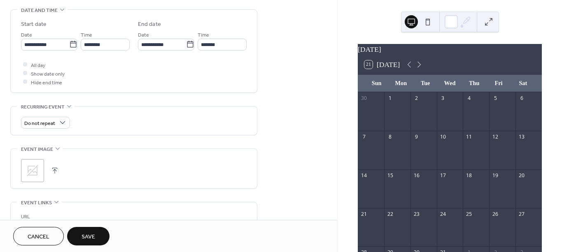
scroll to position [259, 0]
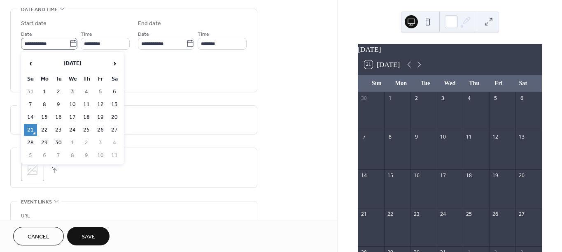
click at [74, 46] on icon at bounding box center [73, 43] width 6 height 7
click at [69, 46] on input "**********" at bounding box center [45, 44] width 48 height 12
click at [114, 62] on span "›" at bounding box center [114, 63] width 12 height 16
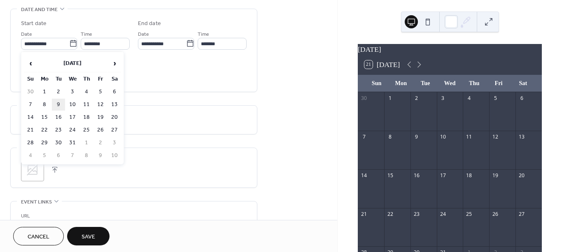
click at [58, 101] on td "9" at bounding box center [58, 105] width 13 height 12
type input "**********"
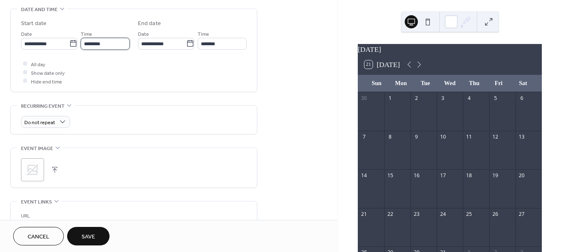
click at [116, 43] on input "********" at bounding box center [105, 44] width 49 height 12
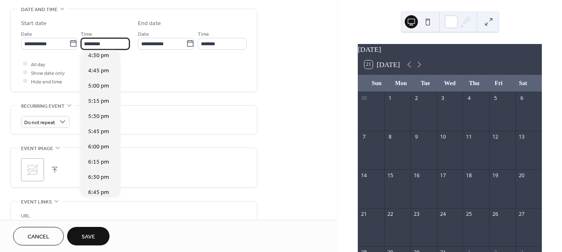
scroll to position [1035, 0]
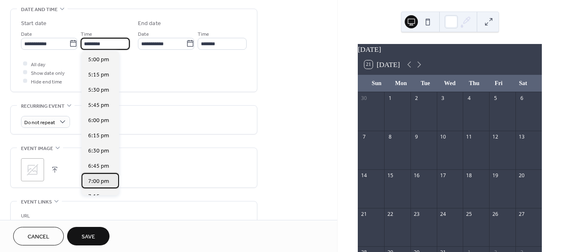
click at [97, 178] on span "7:00 pm" at bounding box center [98, 181] width 21 height 9
type input "*******"
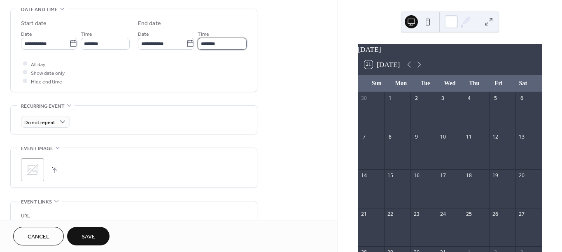
click at [218, 45] on input "*******" at bounding box center [221, 44] width 49 height 12
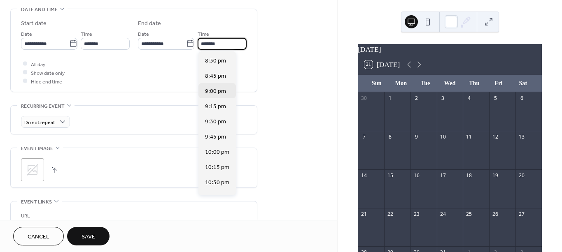
scroll to position [91, 0]
click at [223, 75] on span "9:00 pm" at bounding box center [215, 75] width 21 height 9
type input "*******"
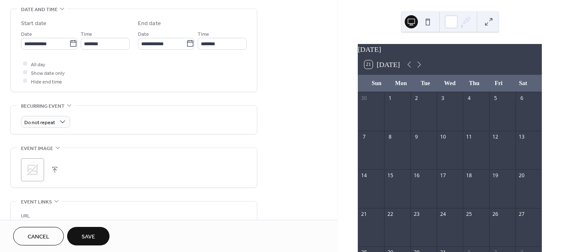
click at [54, 170] on button "button" at bounding box center [55, 170] width 12 height 12
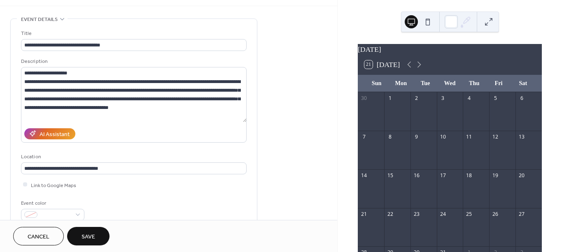
scroll to position [0, 0]
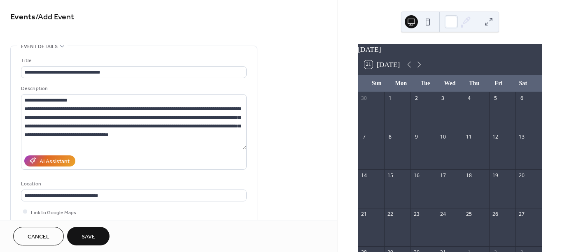
click at [90, 233] on span "Save" at bounding box center [88, 237] width 14 height 9
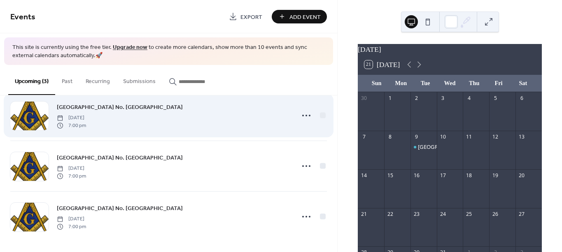
scroll to position [19, 0]
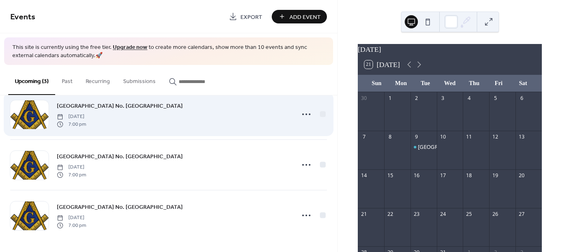
click at [200, 108] on div "[GEOGRAPHIC_DATA] No. [GEOGRAPHIC_DATA] [DATE] 7:00 pm" at bounding box center [173, 114] width 233 height 26
click at [306, 116] on icon at bounding box center [305, 114] width 13 height 13
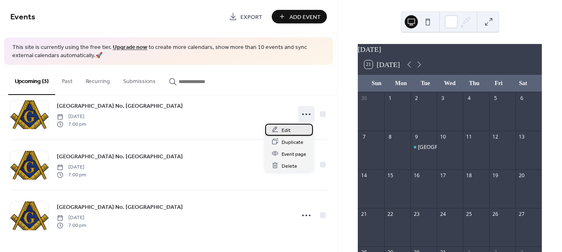
click at [300, 131] on div "Edit" at bounding box center [289, 130] width 48 height 12
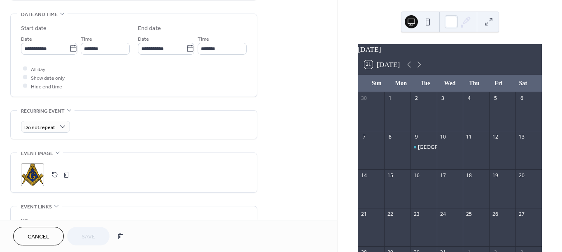
scroll to position [274, 0]
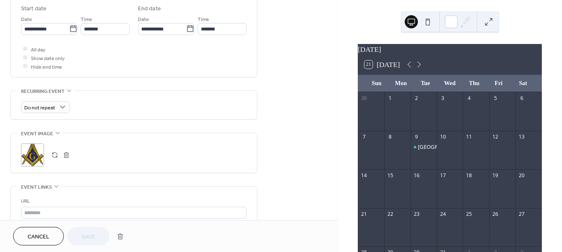
click at [38, 157] on div ";" at bounding box center [32, 155] width 23 height 23
drag, startPoint x: 35, startPoint y: 153, endPoint x: 310, endPoint y: 142, distance: 275.4
click at [310, 142] on div "**********" at bounding box center [168, 55] width 337 height 567
click at [54, 135] on icon at bounding box center [57, 133] width 7 height 7
click at [56, 135] on div "•••" at bounding box center [134, 141] width 246 height 17
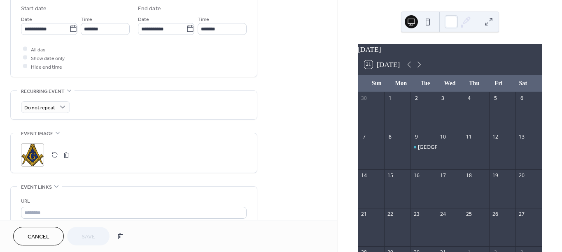
click at [34, 152] on div ";" at bounding box center [32, 155] width 23 height 23
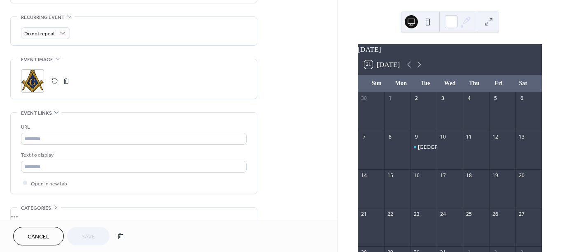
scroll to position [365, 0]
